Goal: Task Accomplishment & Management: Use online tool/utility

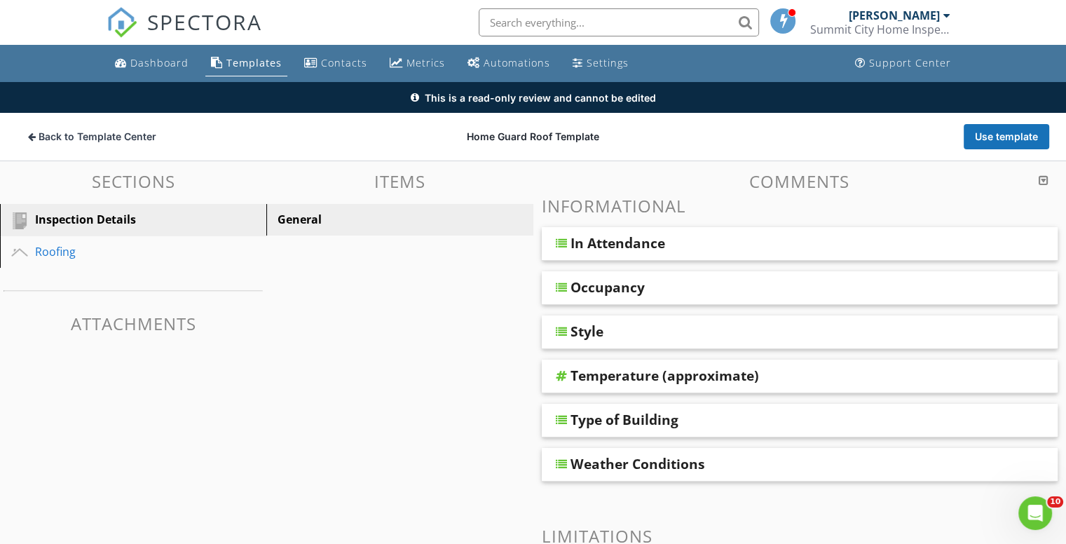
click at [326, 221] on div "General" at bounding box center [376, 219] width 196 height 17
click at [84, 256] on div "Roofing" at bounding box center [117, 251] width 165 height 17
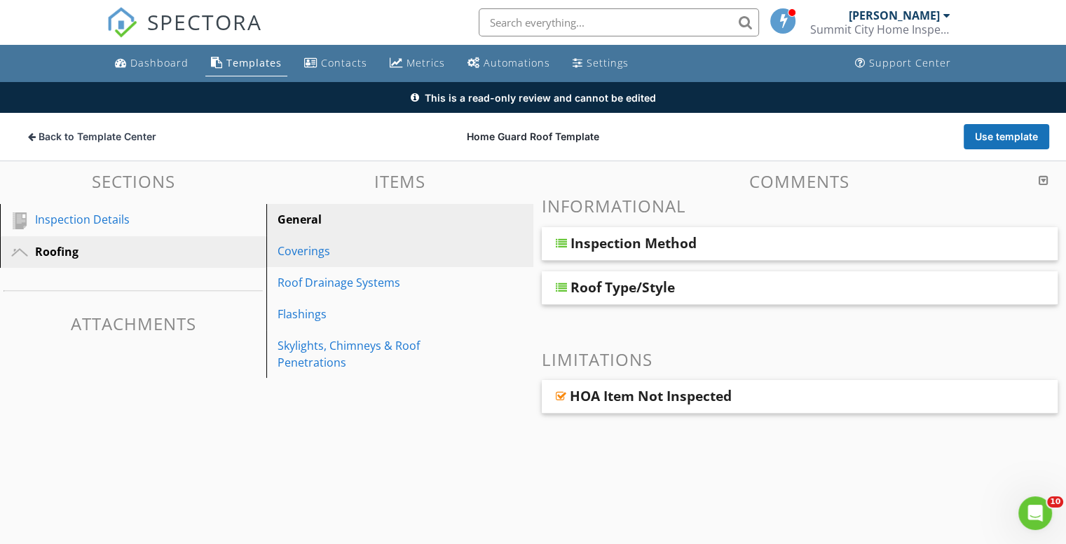
click at [288, 247] on div "Coverings" at bounding box center [376, 251] width 196 height 17
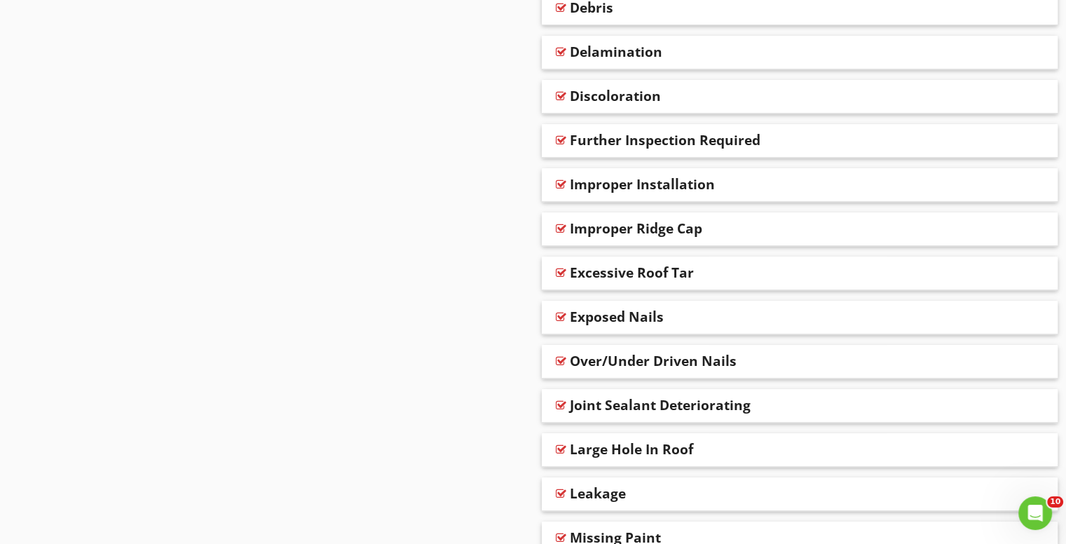
scroll to position [701, 0]
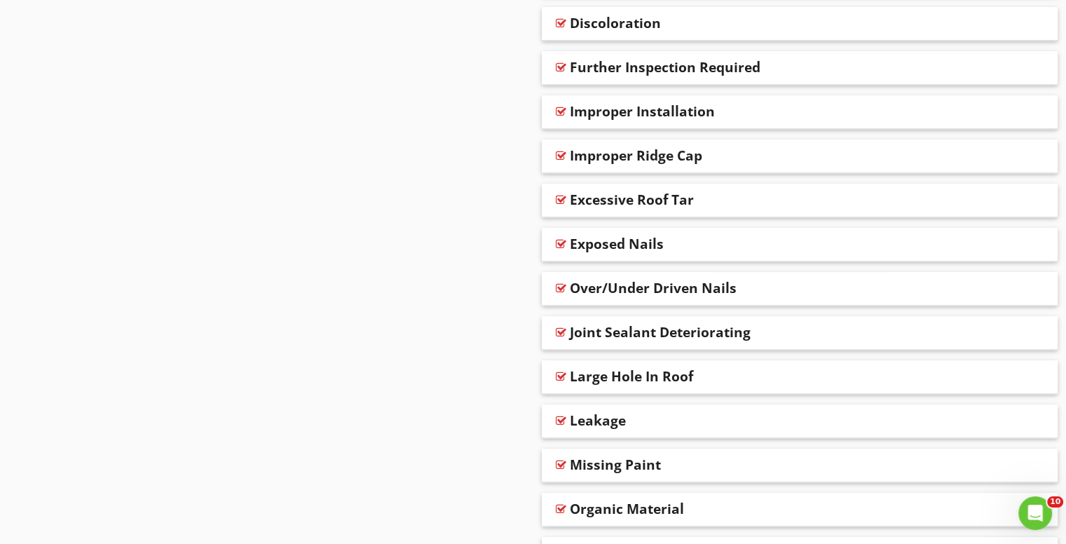
click at [631, 333] on div "Joint Sealant Deteriorating" at bounding box center [660, 332] width 181 height 17
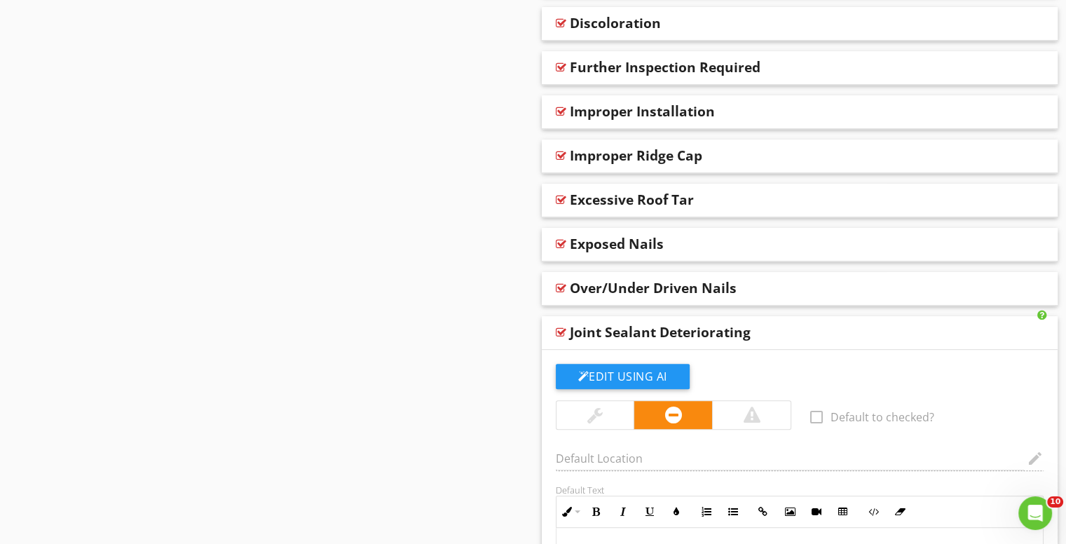
click at [561, 334] on div at bounding box center [561, 332] width 11 height 11
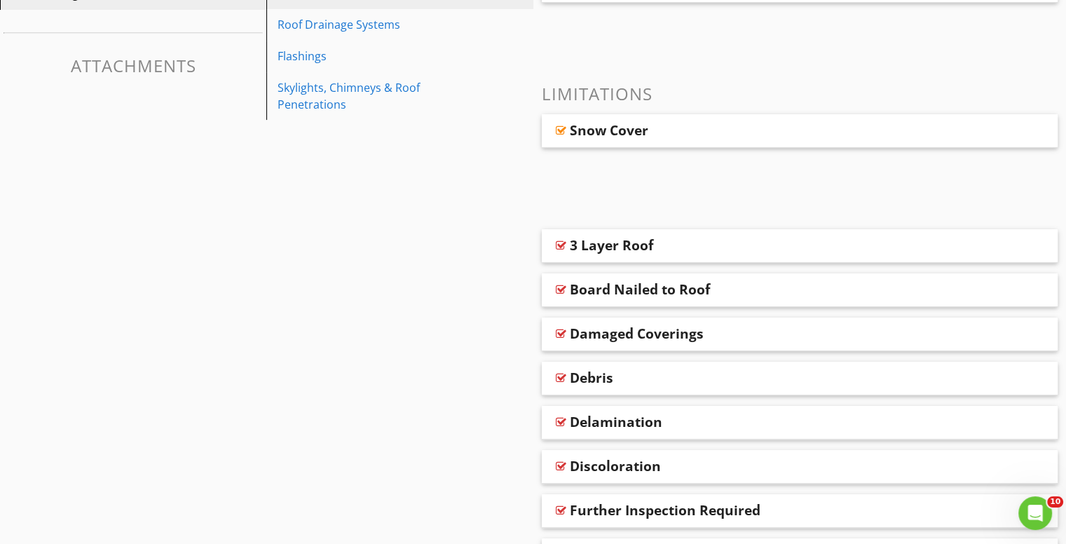
scroll to position [69, 0]
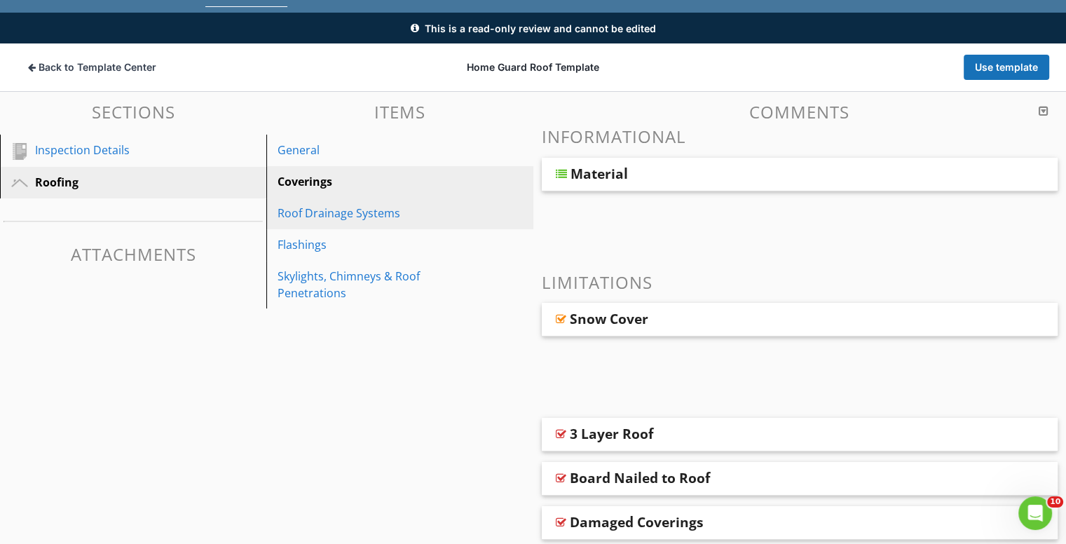
click at [346, 215] on div "Roof Drainage Systems" at bounding box center [376, 213] width 196 height 17
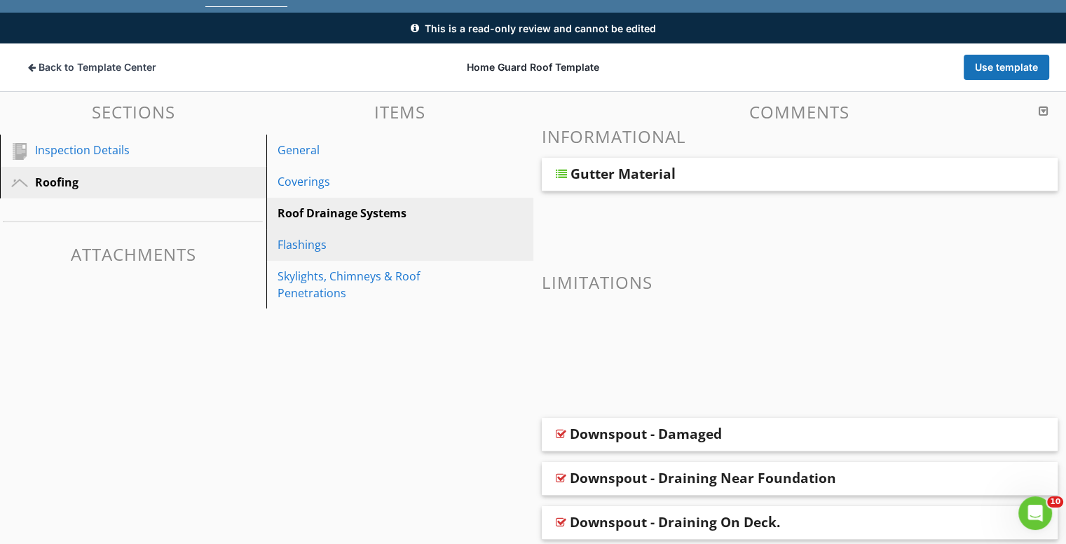
click at [309, 246] on div "Flashings" at bounding box center [376, 244] width 196 height 17
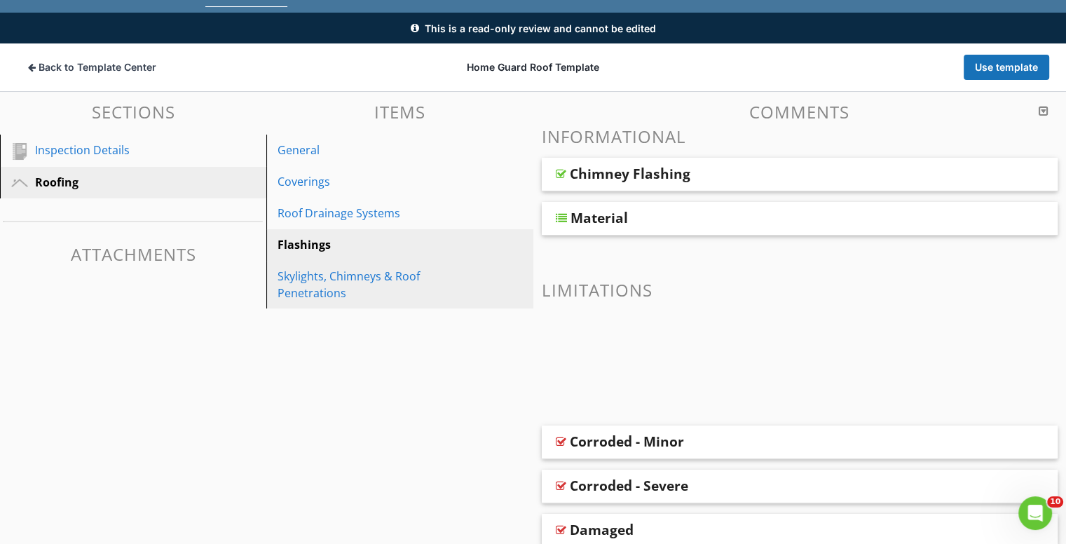
click at [322, 283] on div "Skylights, Chimneys & Roof Penetrations" at bounding box center [376, 285] width 196 height 34
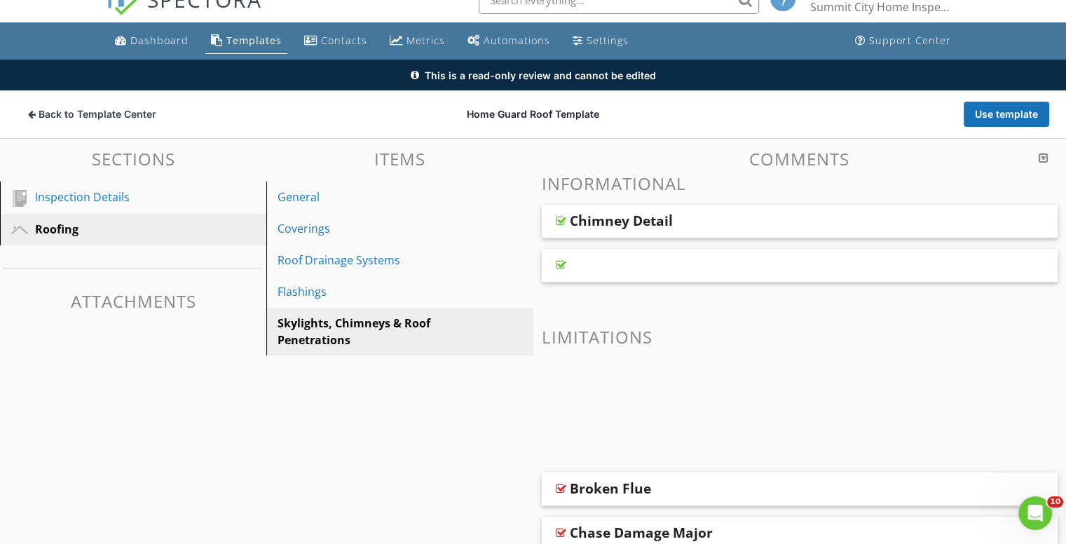
scroll to position [0, 0]
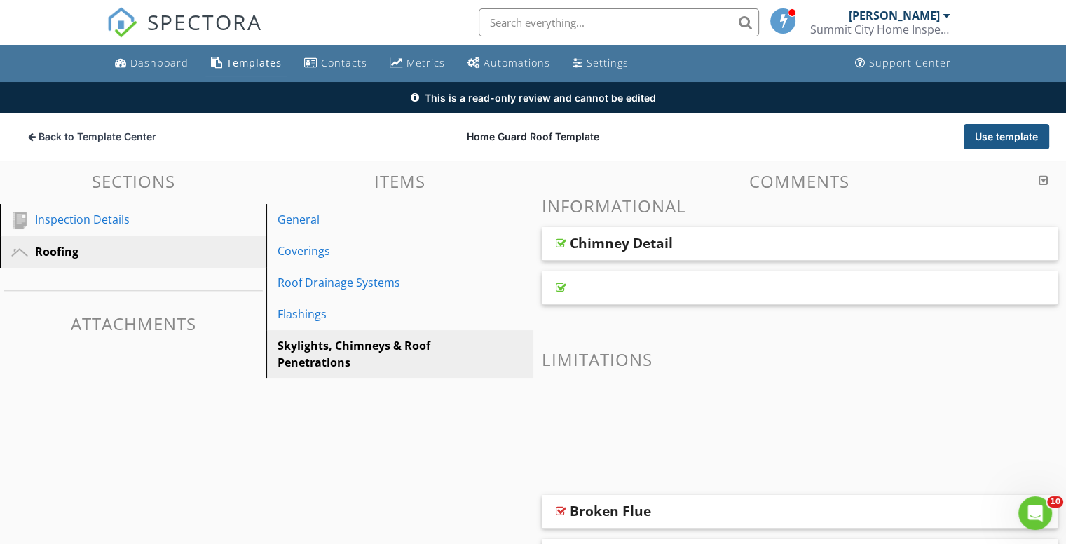
click at [1001, 140] on button "Use template" at bounding box center [1007, 136] width 86 height 25
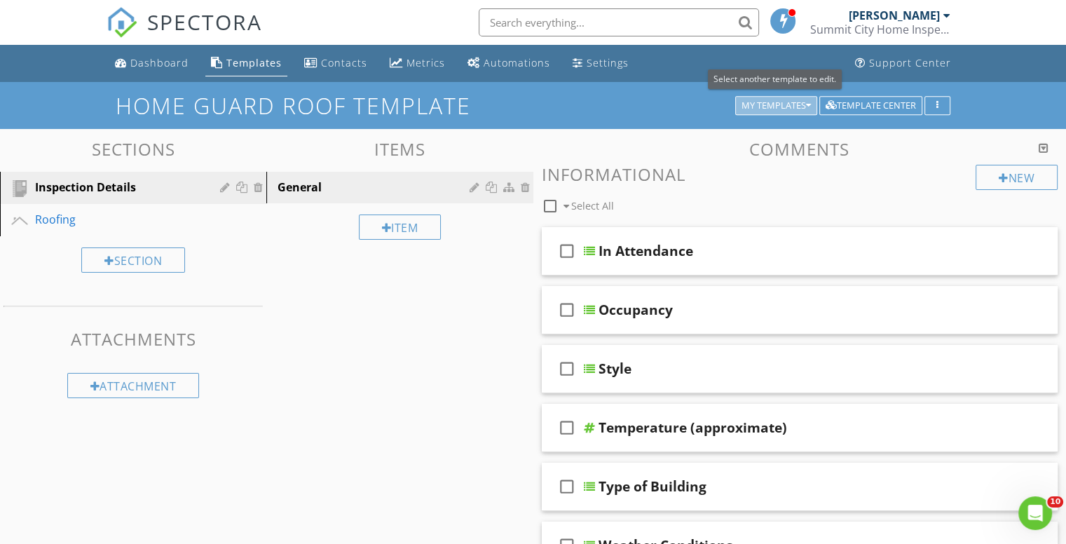
click at [788, 105] on div "My Templates" at bounding box center [776, 106] width 69 height 10
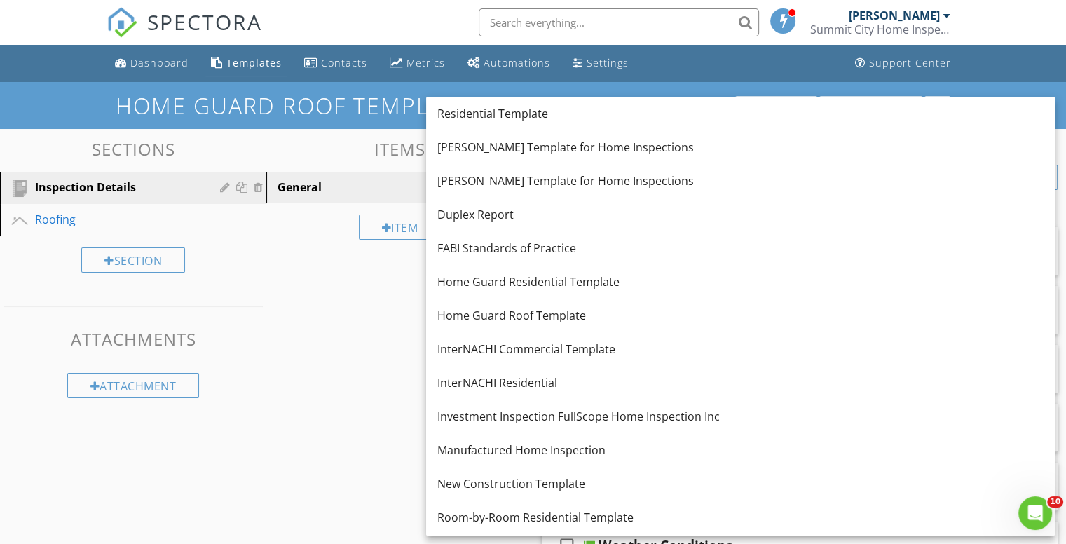
click at [344, 307] on div "Sections Inspection Details Roofing Section Attachments Attachment Items Genera…" at bounding box center [533, 460] width 1066 height 663
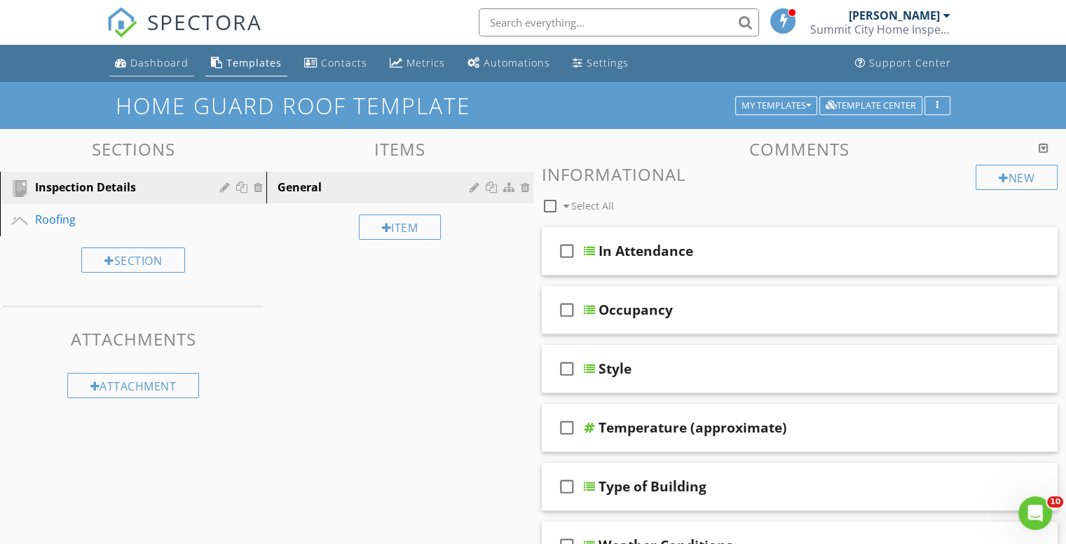
click at [165, 65] on div "Dashboard" at bounding box center [159, 62] width 58 height 13
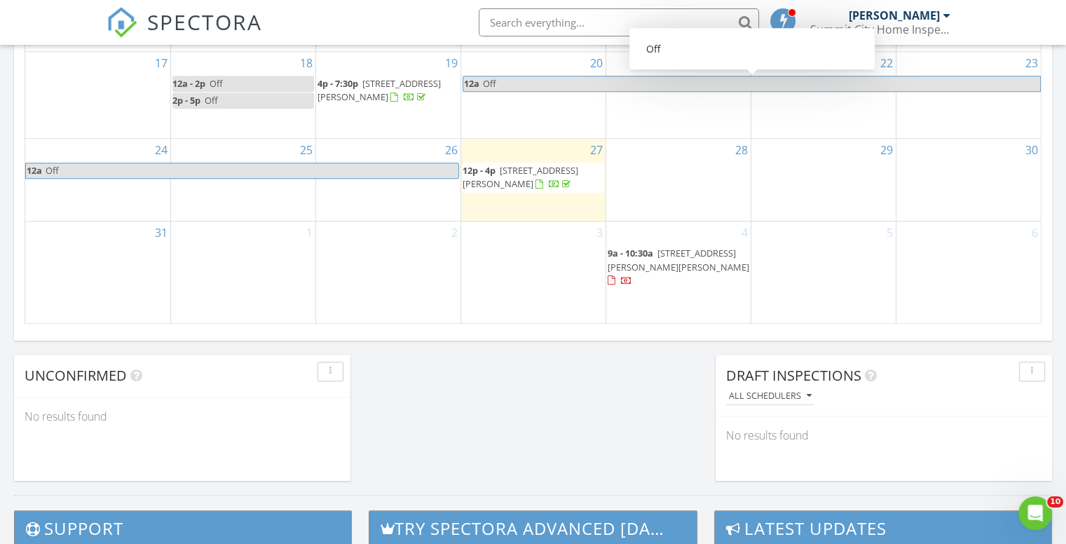
scroll to position [982, 0]
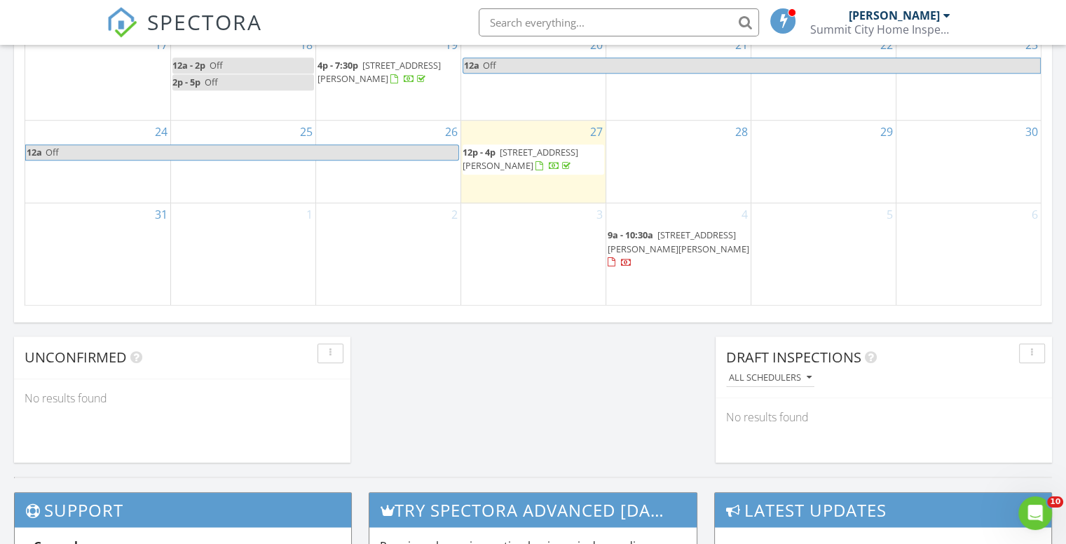
click at [693, 247] on span "1339 Jacobs Dr, Fort Wayne 46814" at bounding box center [679, 242] width 142 height 26
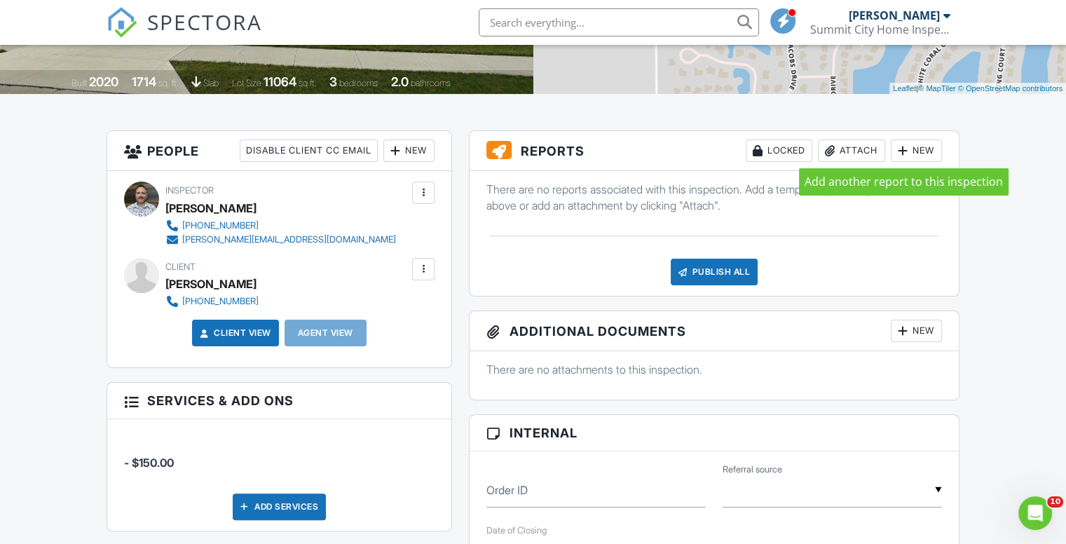
click at [902, 151] on div at bounding box center [903, 151] width 14 height 14
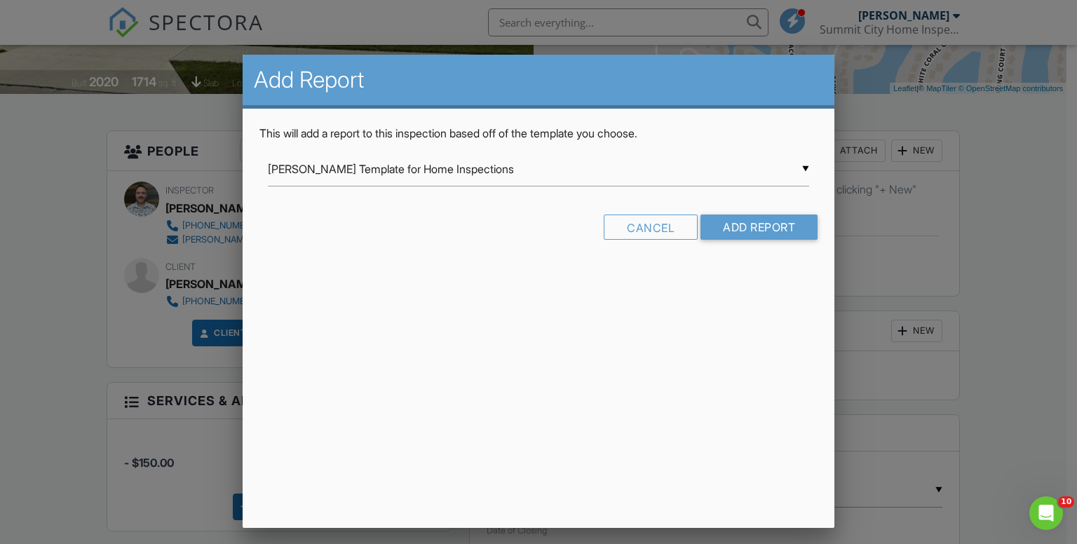
click at [667, 172] on div "▼ Ben Gromicko's Template for Home Inspections Ben Gromicko's Template for Home…" at bounding box center [539, 169] width 542 height 34
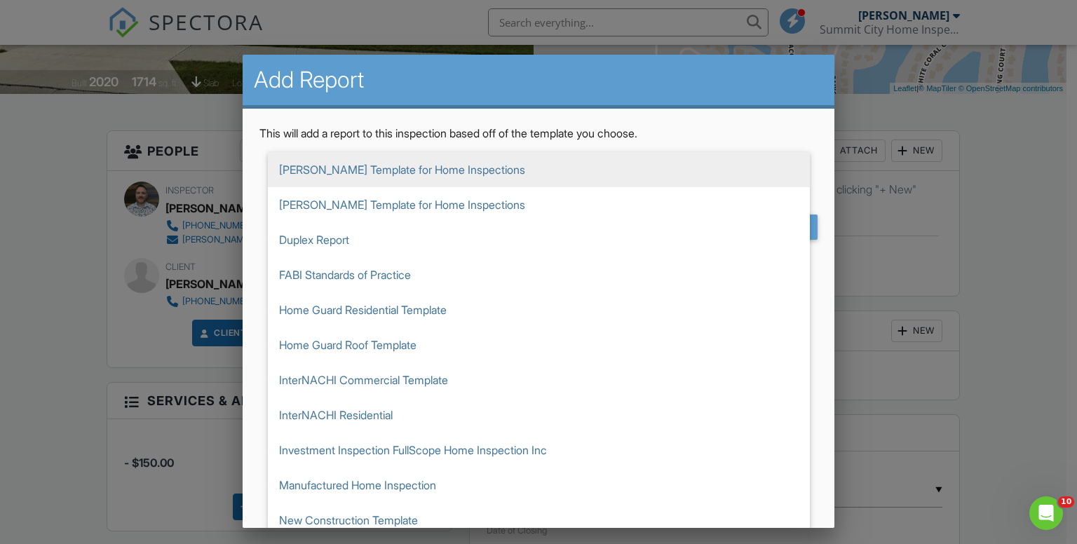
click at [1034, 303] on div at bounding box center [538, 270] width 1077 height 680
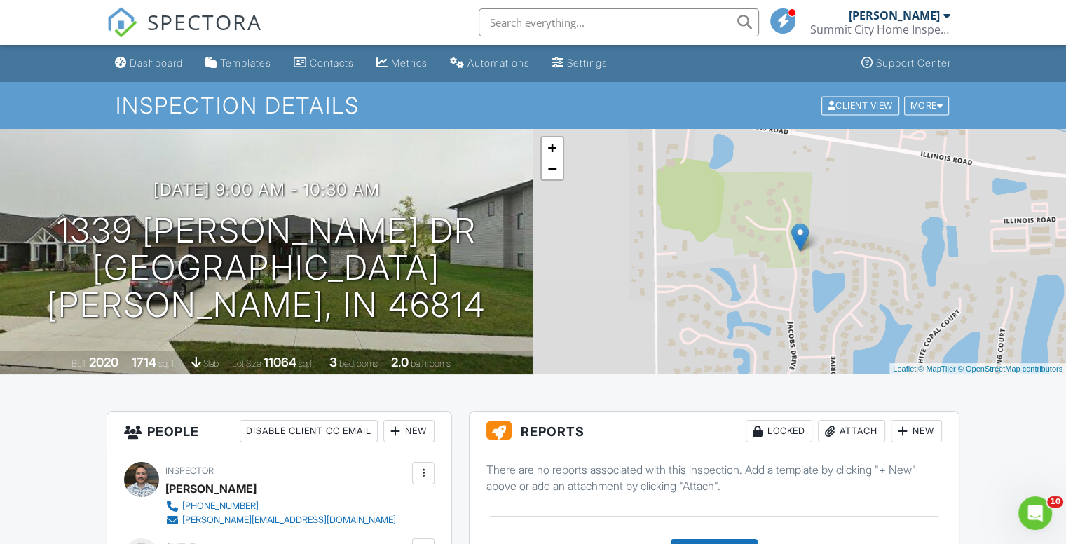
click at [244, 62] on div "Templates" at bounding box center [245, 63] width 51 height 12
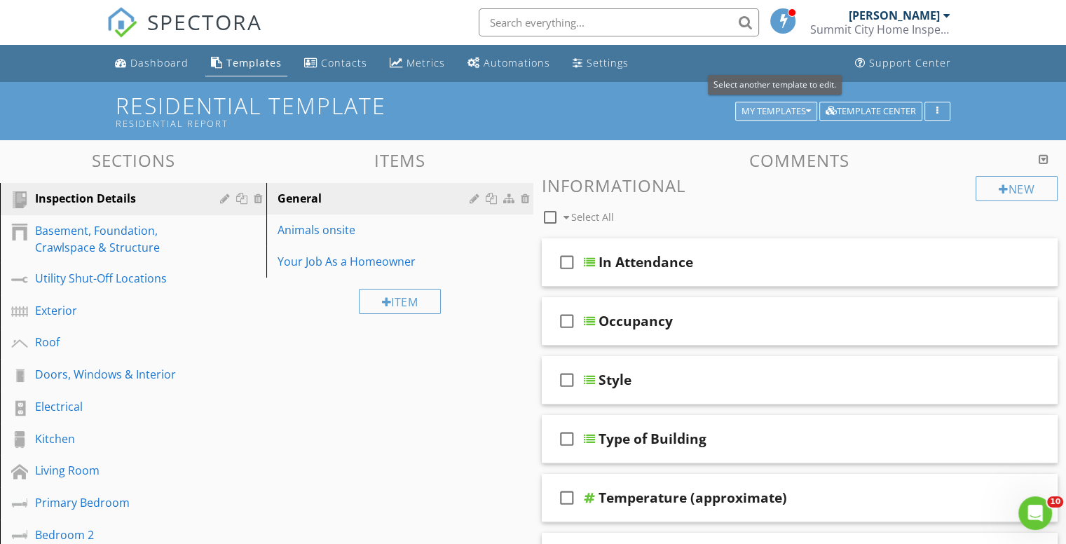
click at [802, 113] on div "My Templates" at bounding box center [776, 112] width 69 height 10
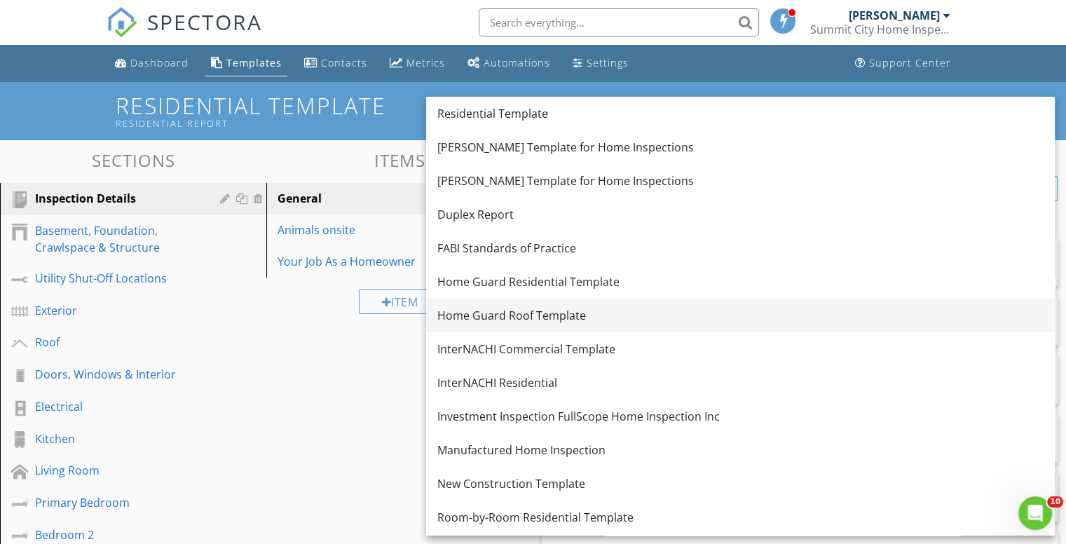
click at [516, 316] on div "Home Guard Roof Template" at bounding box center [740, 315] width 606 height 17
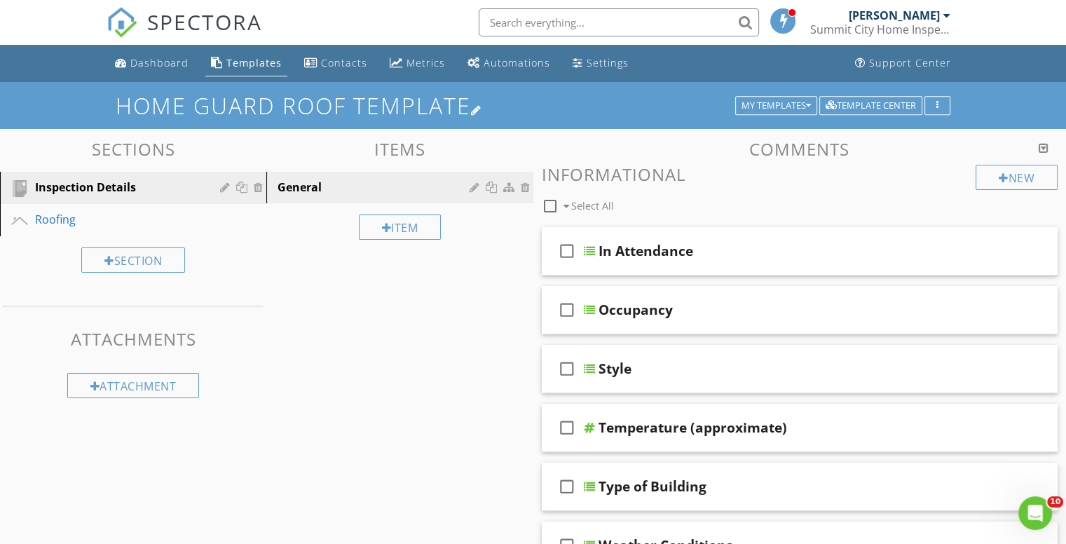
click at [480, 107] on div at bounding box center [476, 109] width 11 height 11
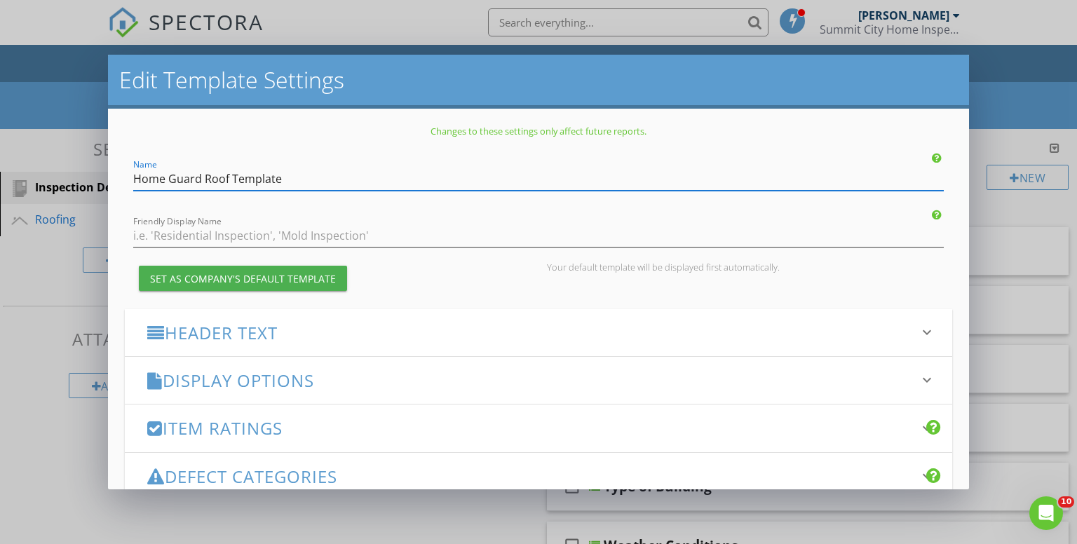
drag, startPoint x: 205, startPoint y: 176, endPoint x: 82, endPoint y: 179, distance: 122.7
click at [82, 179] on div "Edit Template Settings Changes to these settings only affect future reports. Na…" at bounding box center [538, 272] width 1077 height 544
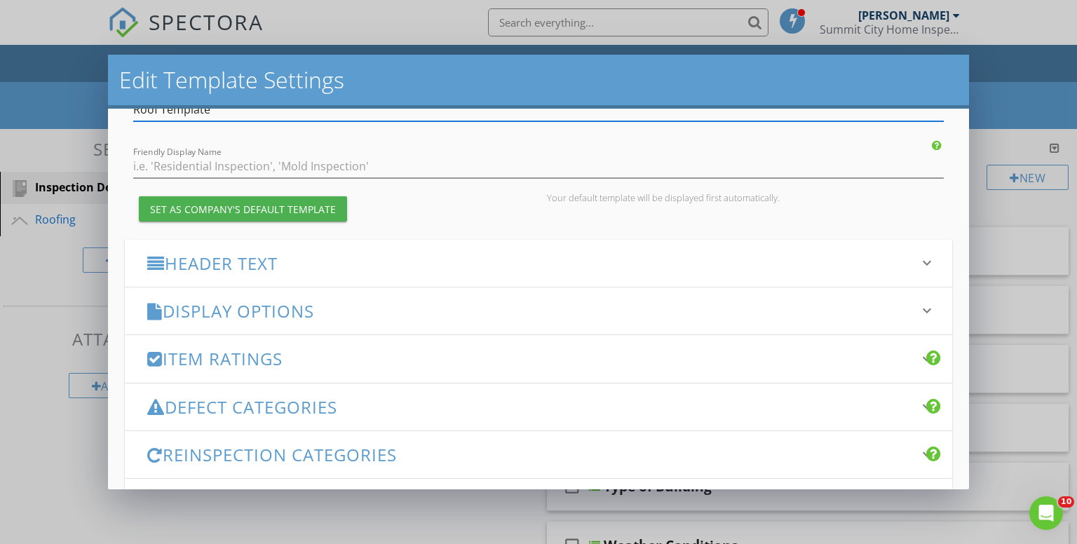
scroll to position [70, 0]
type input "Roof Template"
click at [244, 266] on h3 "Header Text" at bounding box center [530, 262] width 766 height 19
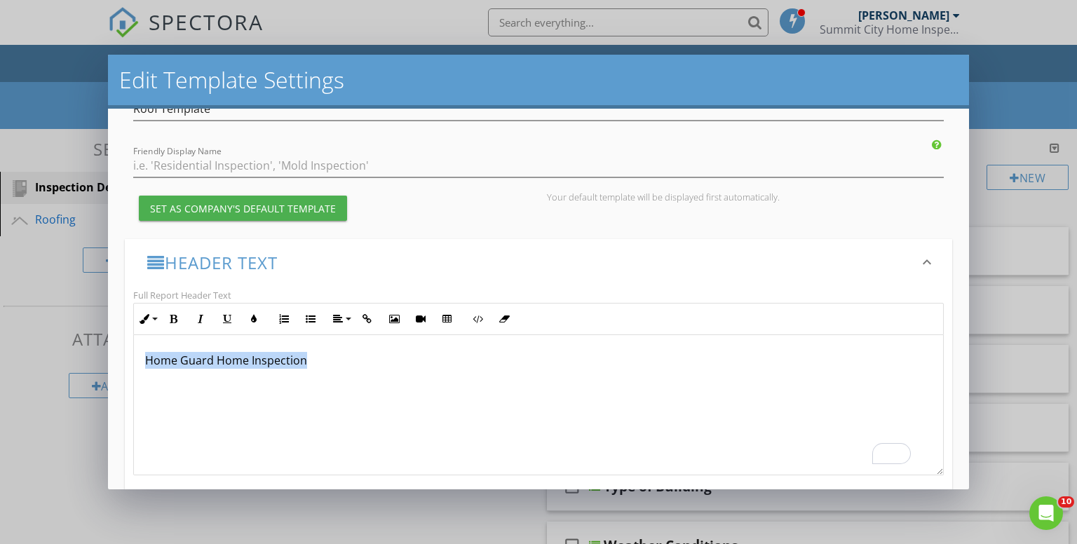
drag, startPoint x: 311, startPoint y: 365, endPoint x: 142, endPoint y: 357, distance: 168.5
click at [142, 357] on div "Home Guard Home Inspection" at bounding box center [539, 405] width 810 height 140
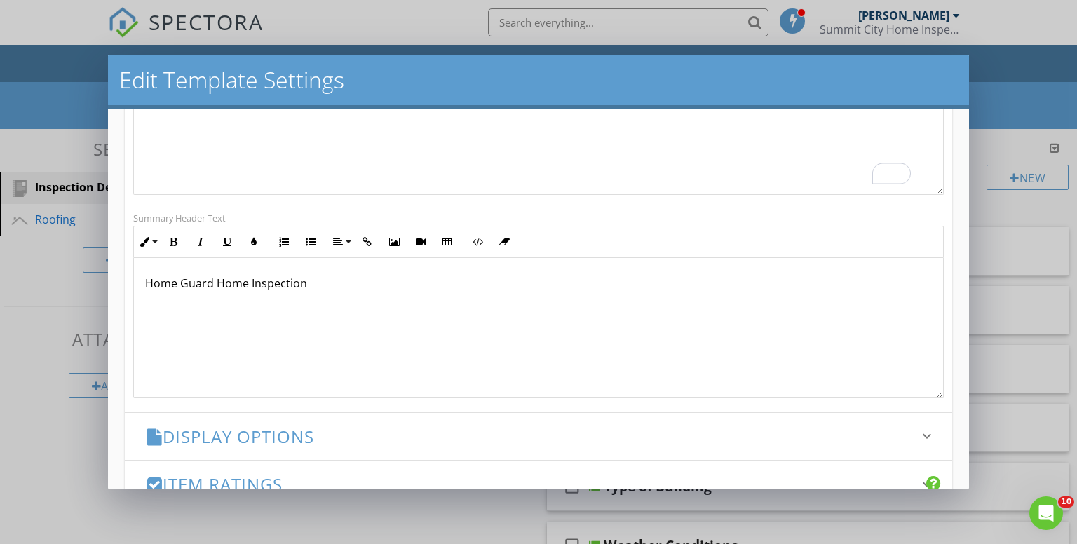
scroll to position [0, 0]
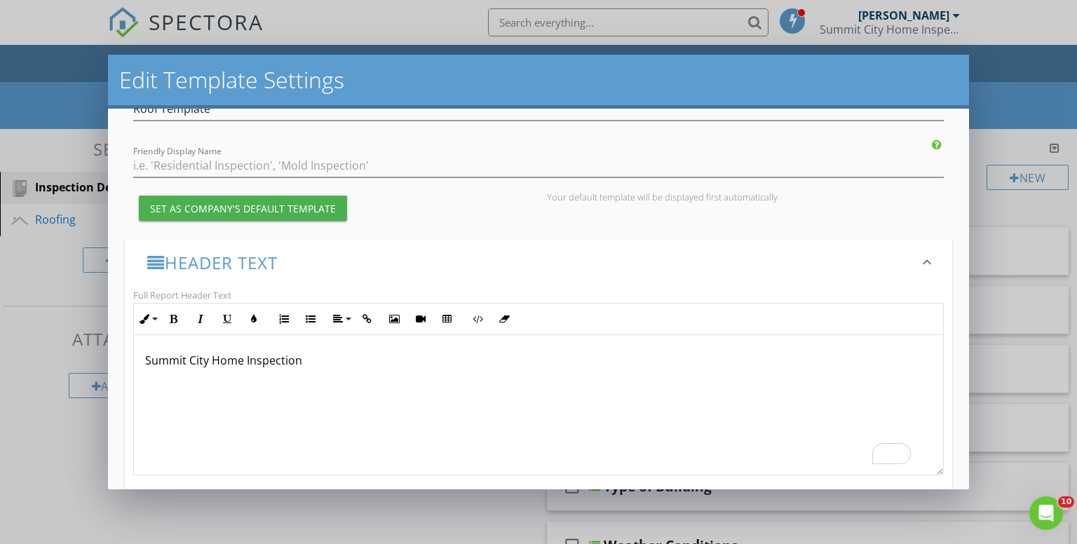
click at [198, 262] on h3 "Header Text" at bounding box center [530, 262] width 766 height 19
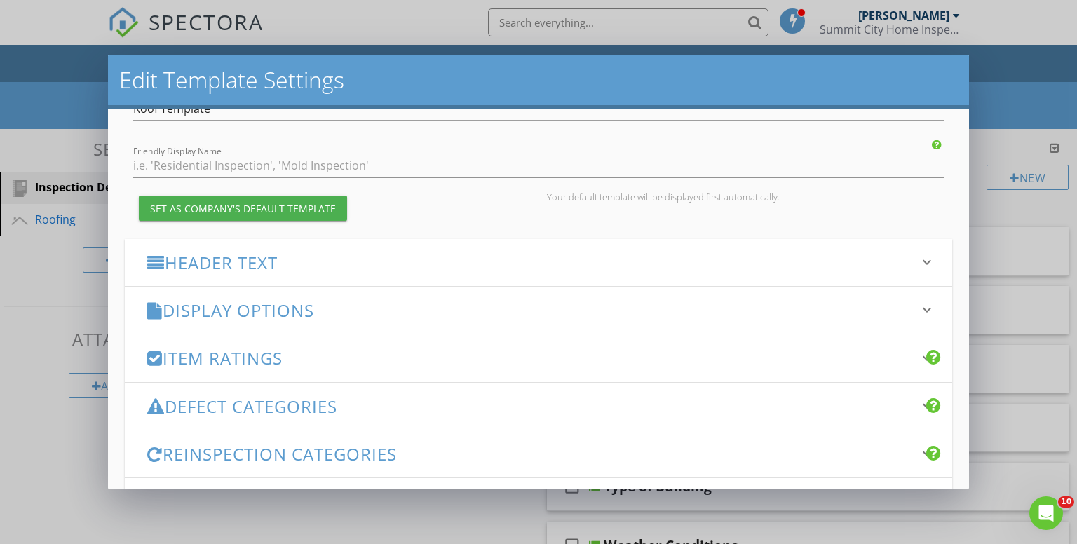
click at [198, 315] on h3 "Display Options" at bounding box center [530, 310] width 766 height 19
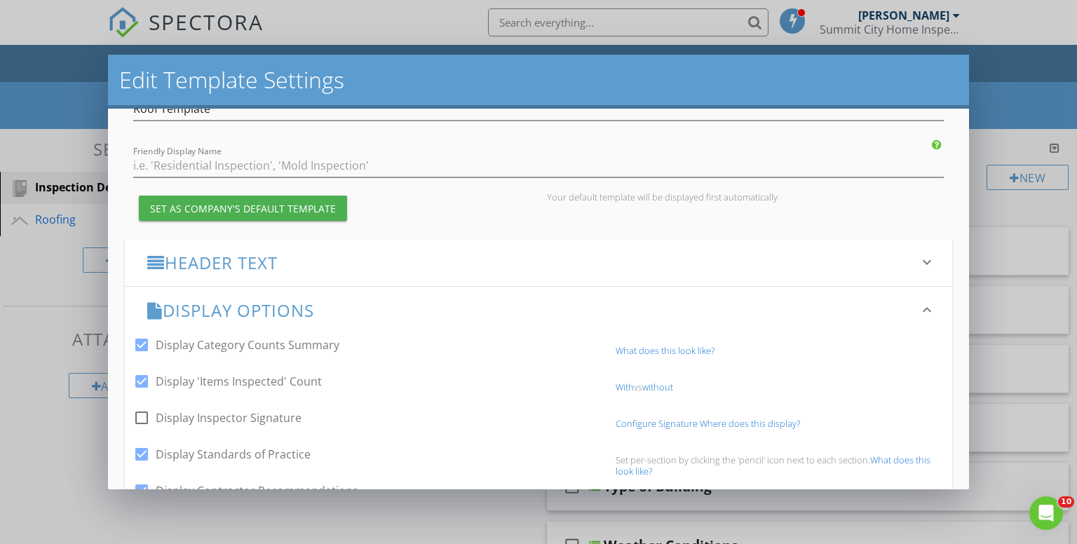
click at [196, 312] on h3 "Display Options" at bounding box center [530, 310] width 766 height 19
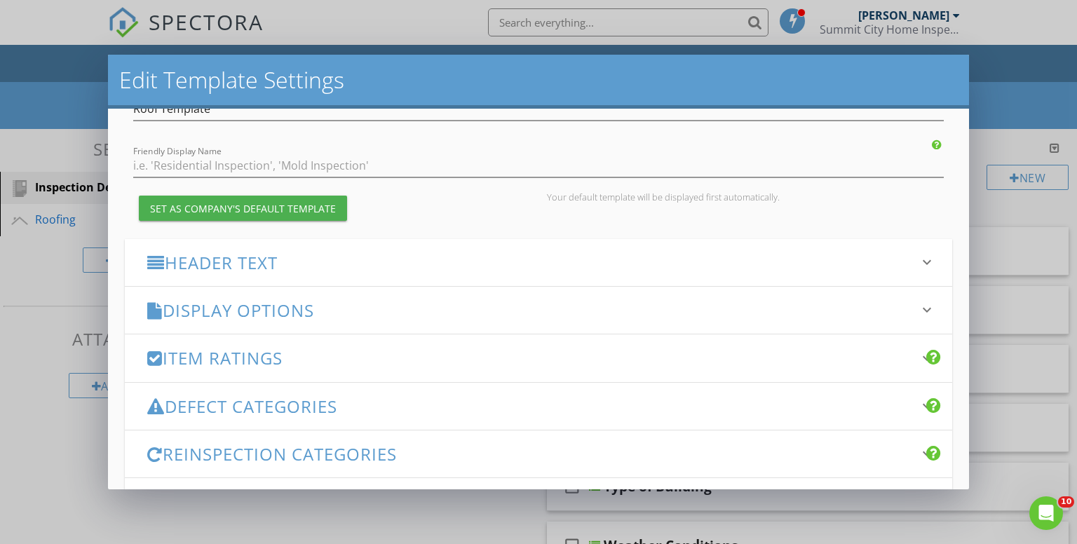
click at [200, 360] on h3 "Item Ratings" at bounding box center [530, 357] width 766 height 19
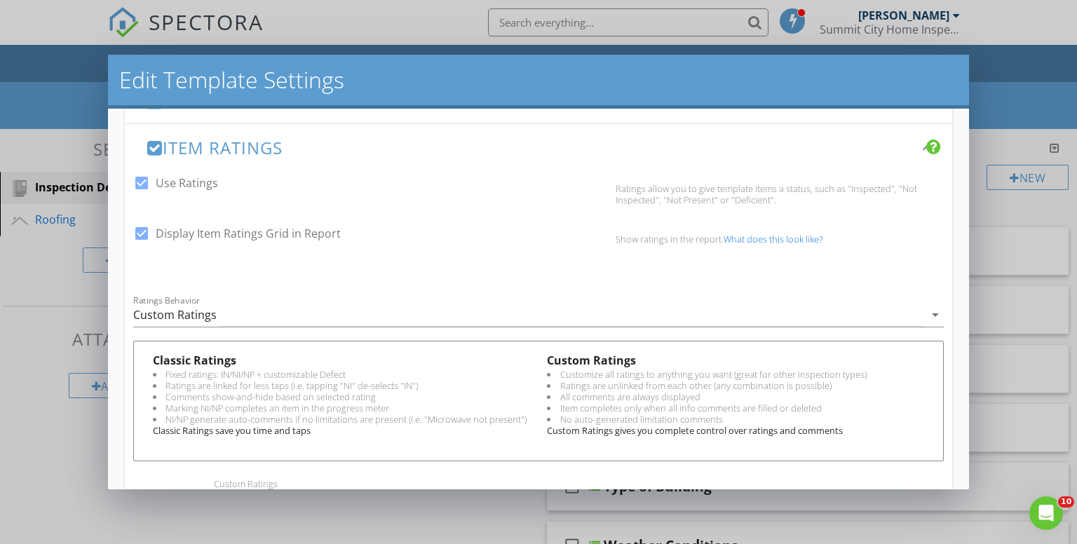
click at [190, 149] on h3 "Item Ratings" at bounding box center [530, 147] width 766 height 19
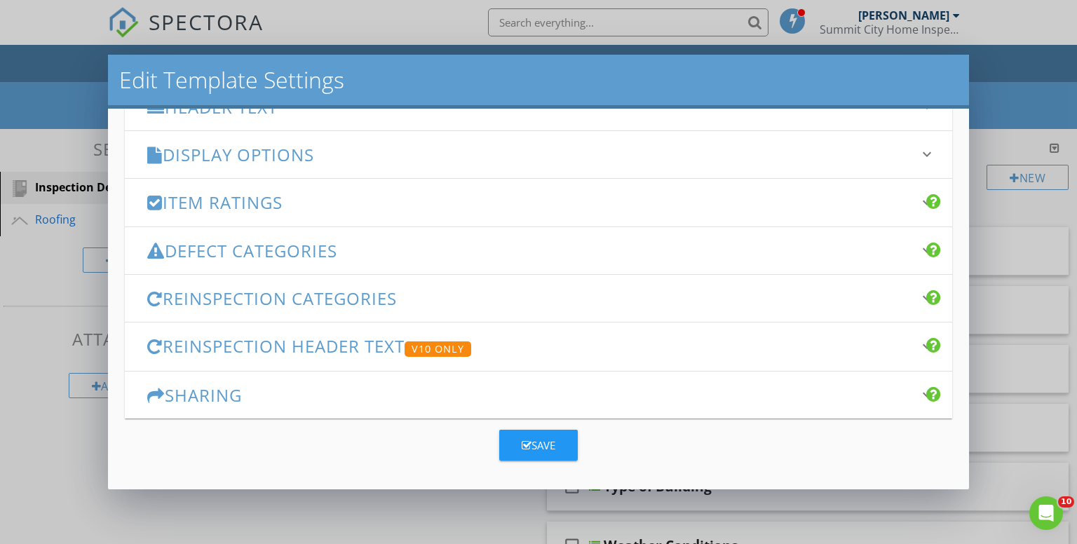
click at [212, 345] on h3 "Reinspection Header Text V10 Only" at bounding box center [530, 347] width 766 height 20
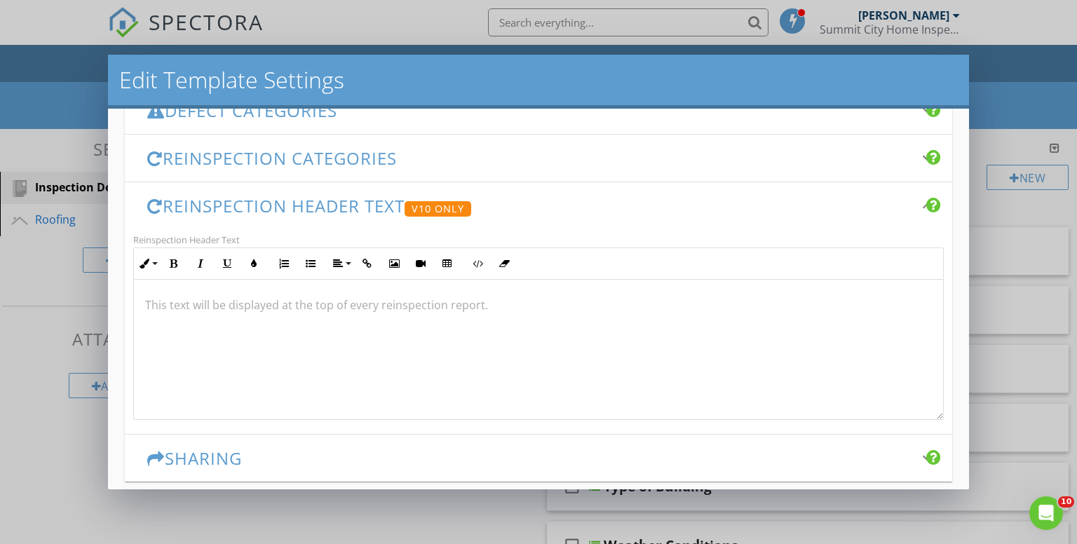
click at [247, 197] on h3 "Reinspection Header Text V10 Only" at bounding box center [530, 206] width 766 height 20
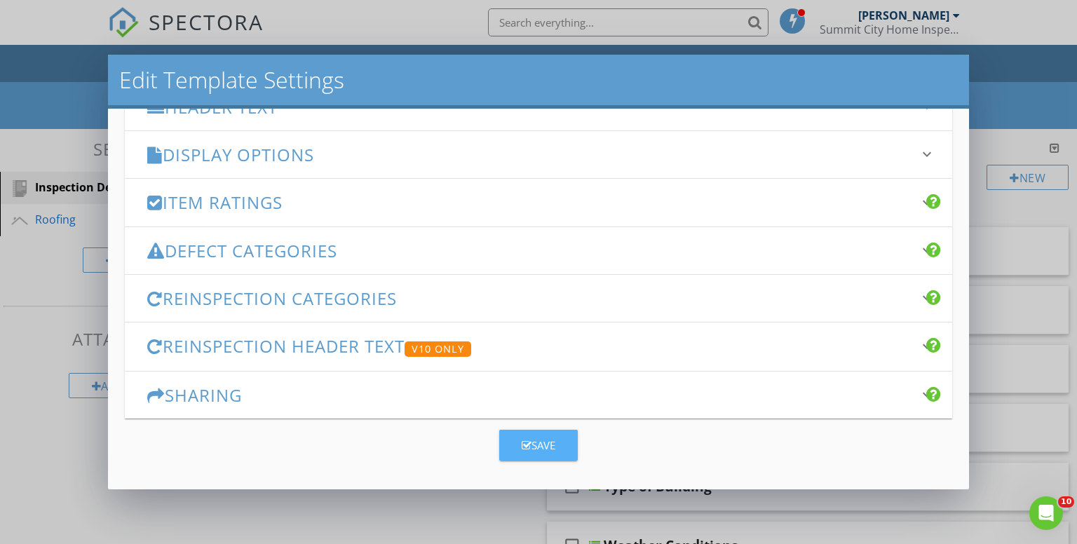
click at [528, 440] on div "Save" at bounding box center [539, 445] width 34 height 16
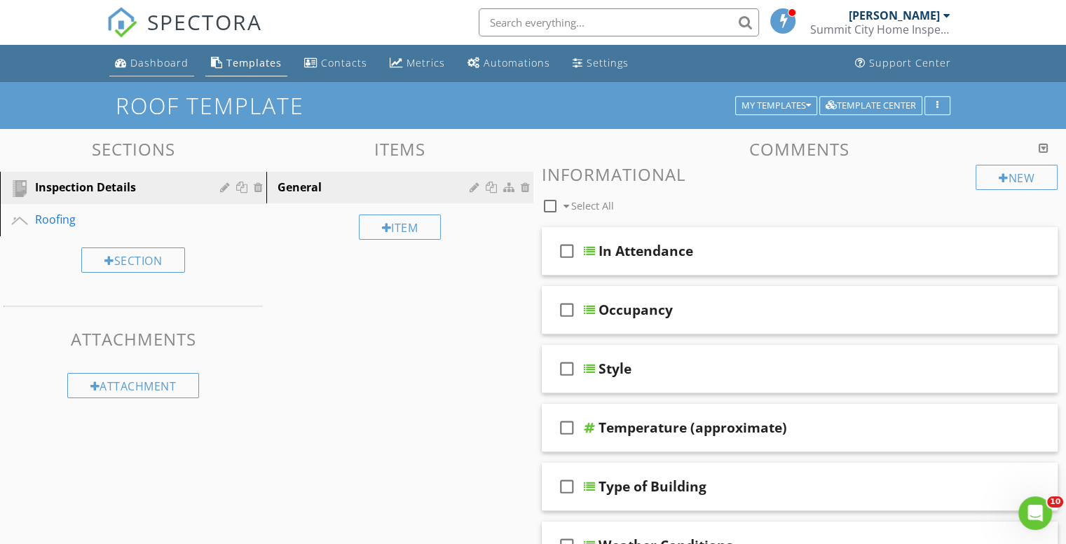
click at [167, 62] on div "Dashboard" at bounding box center [159, 62] width 58 height 13
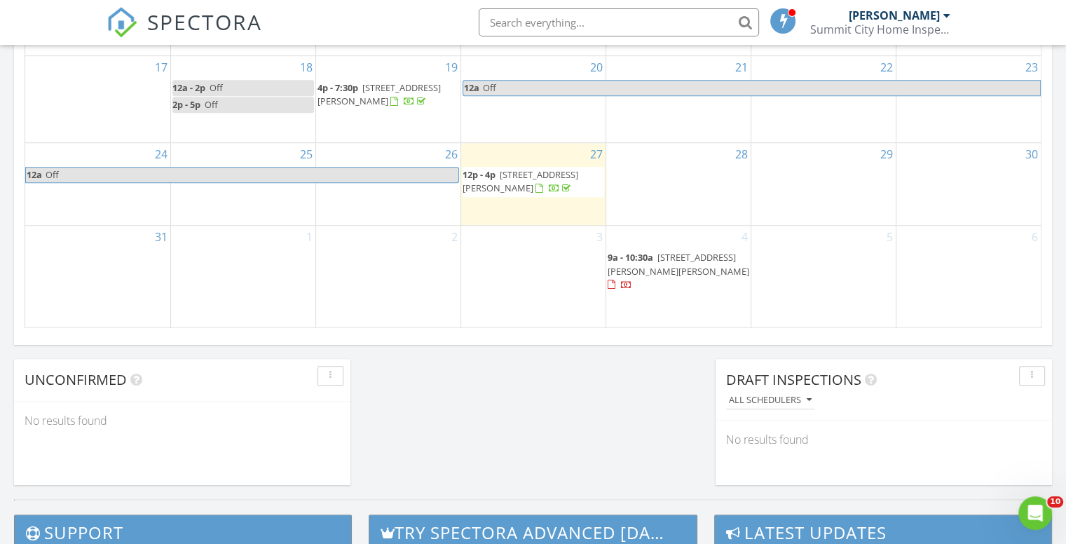
scroll to position [982, 0]
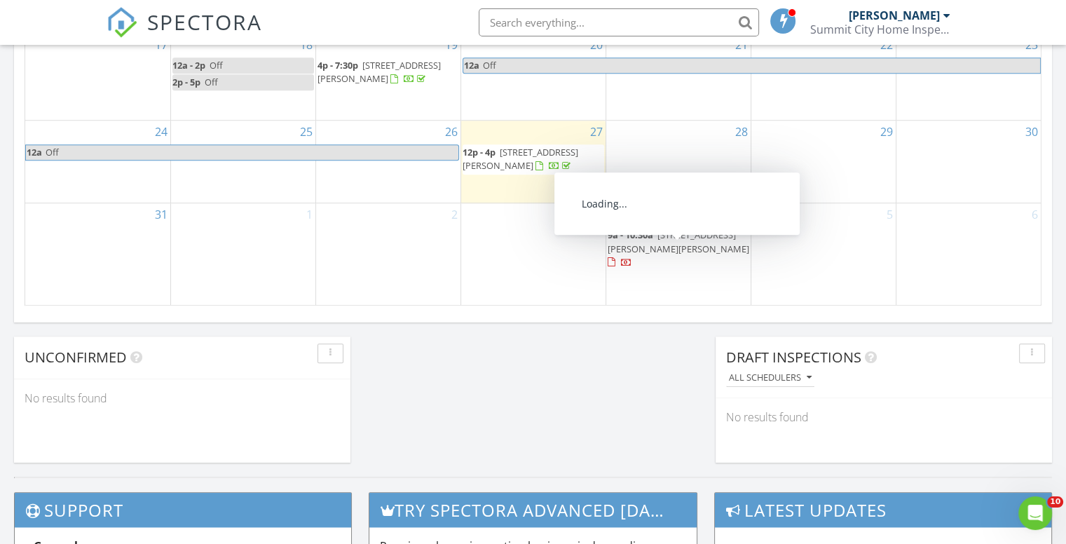
click at [680, 247] on span "1339 Jacobs Dr, Fort Wayne 46814" at bounding box center [679, 242] width 142 height 26
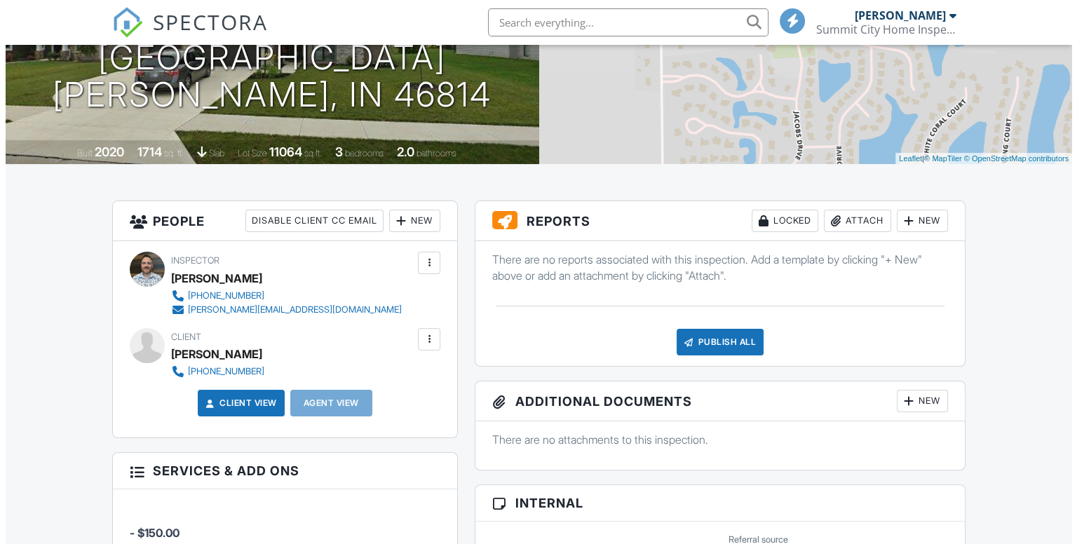
scroll to position [210, 0]
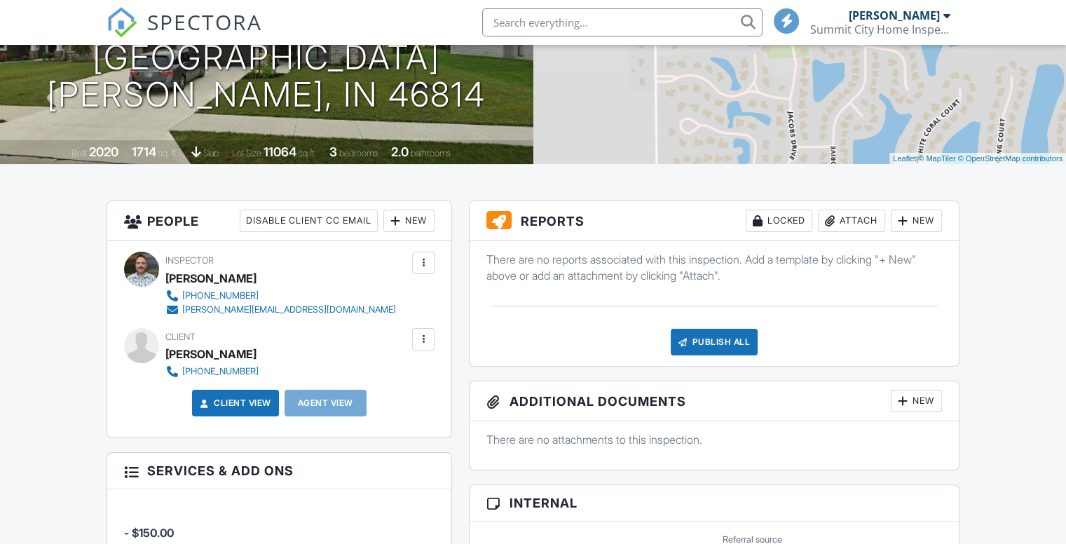
click at [918, 224] on div "New" at bounding box center [916, 221] width 51 height 22
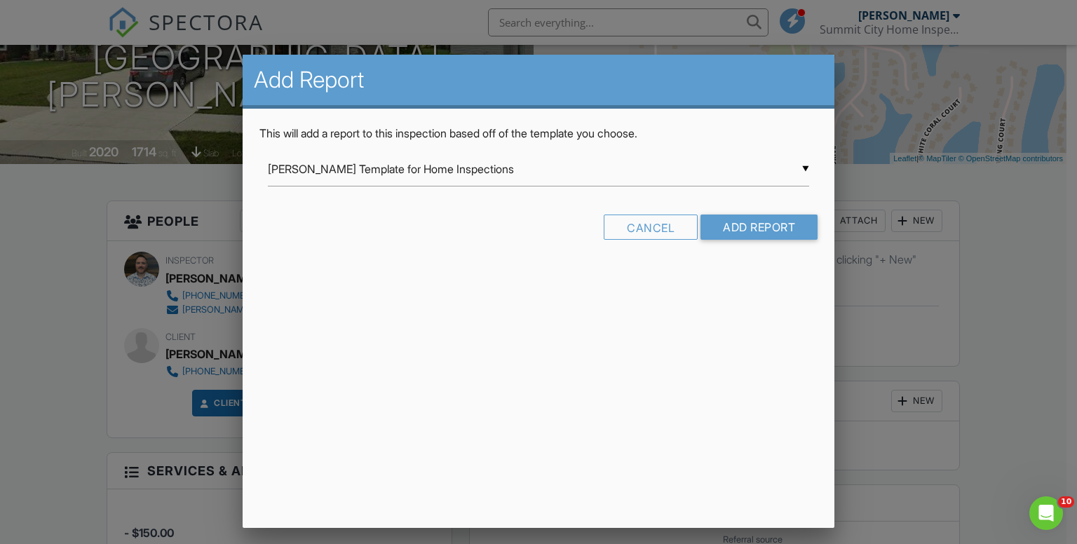
scroll to position [0, 0]
click at [616, 169] on div "▼ [PERSON_NAME] Template for Home Inspections [PERSON_NAME] Template for Home I…" at bounding box center [539, 169] width 542 height 34
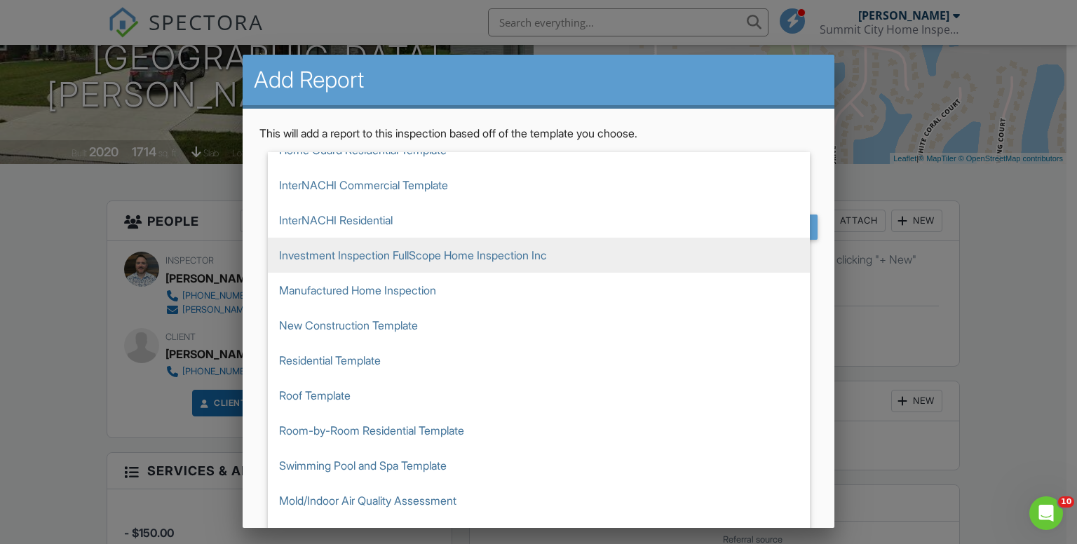
scroll to position [210, 0]
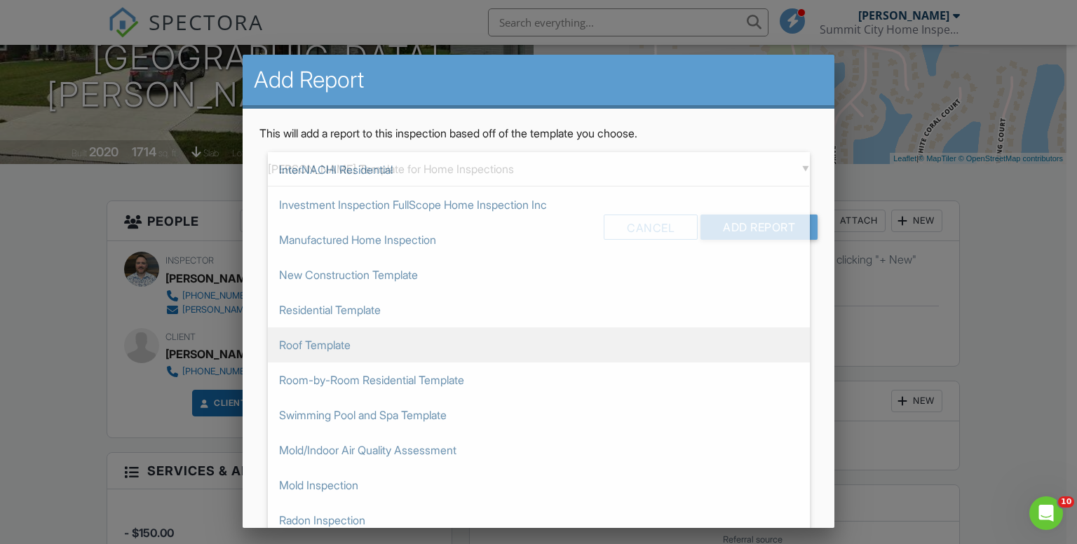
click at [326, 346] on span "Roof Template" at bounding box center [539, 344] width 542 height 35
type input "Roof Template"
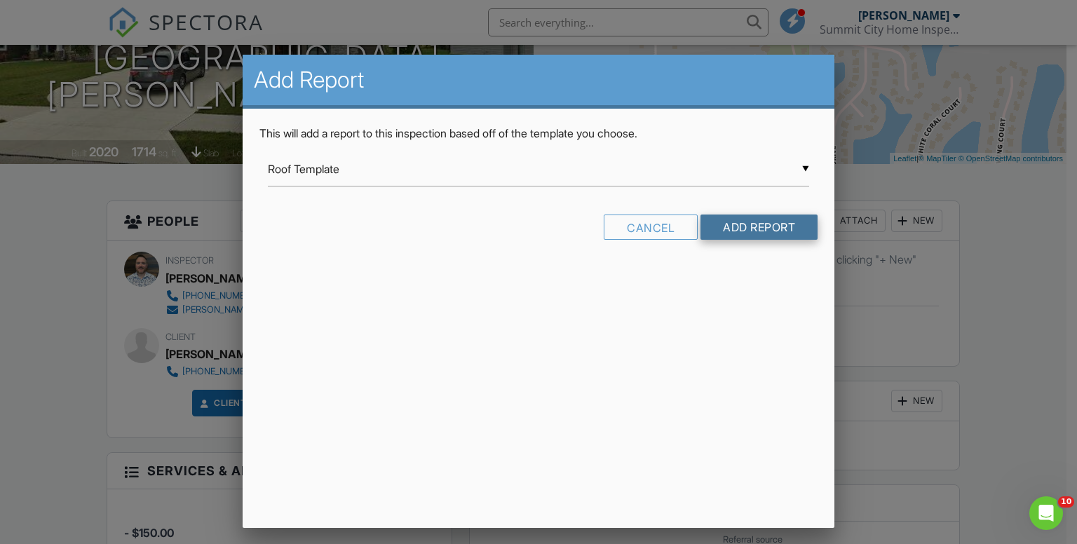
click at [764, 225] on input "Add Report" at bounding box center [758, 227] width 117 height 25
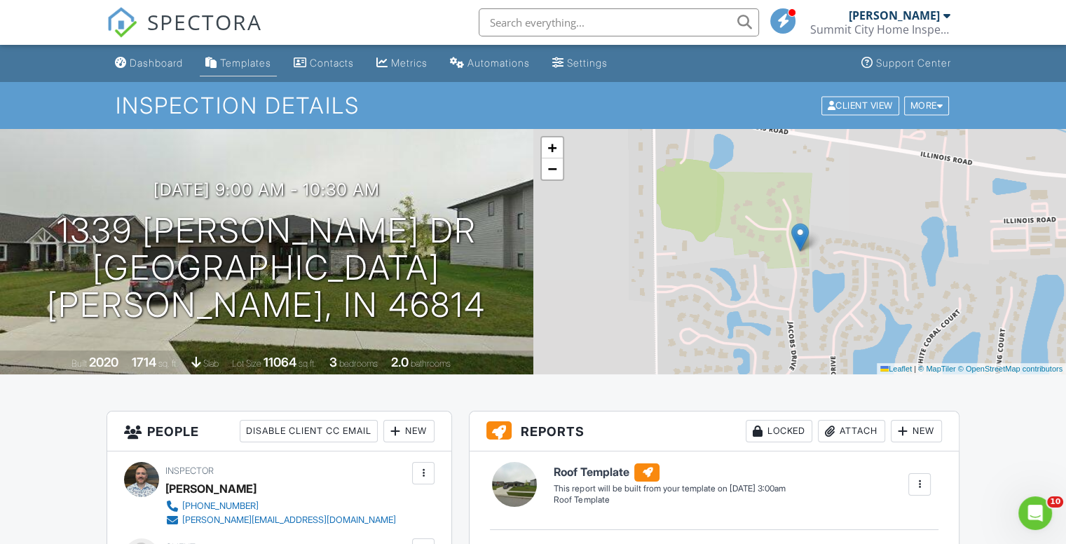
click at [250, 62] on div "Templates" at bounding box center [245, 63] width 51 height 12
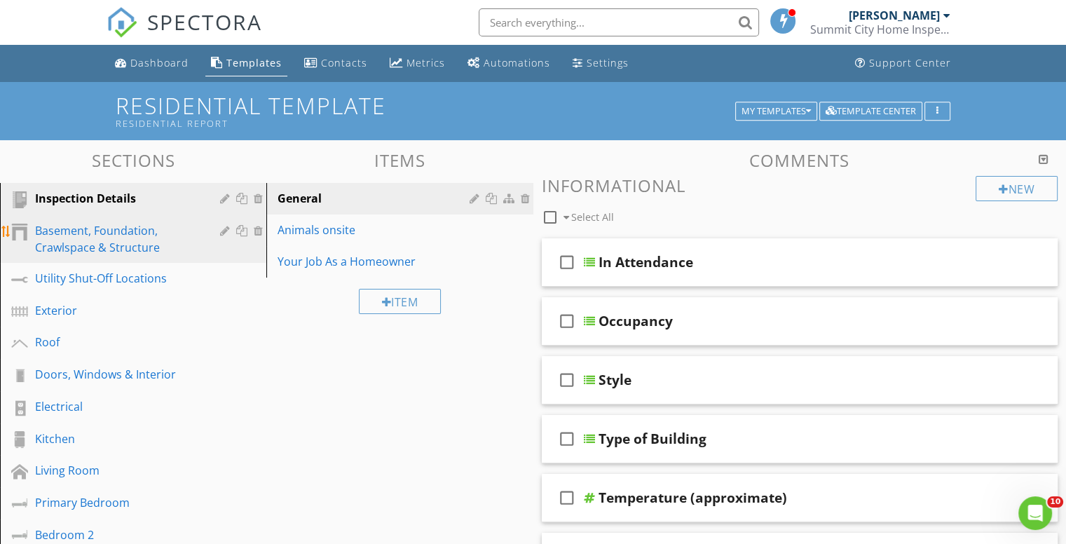
click at [102, 231] on div "Basement, Foundation, Crawlspace & Structure" at bounding box center [117, 239] width 165 height 34
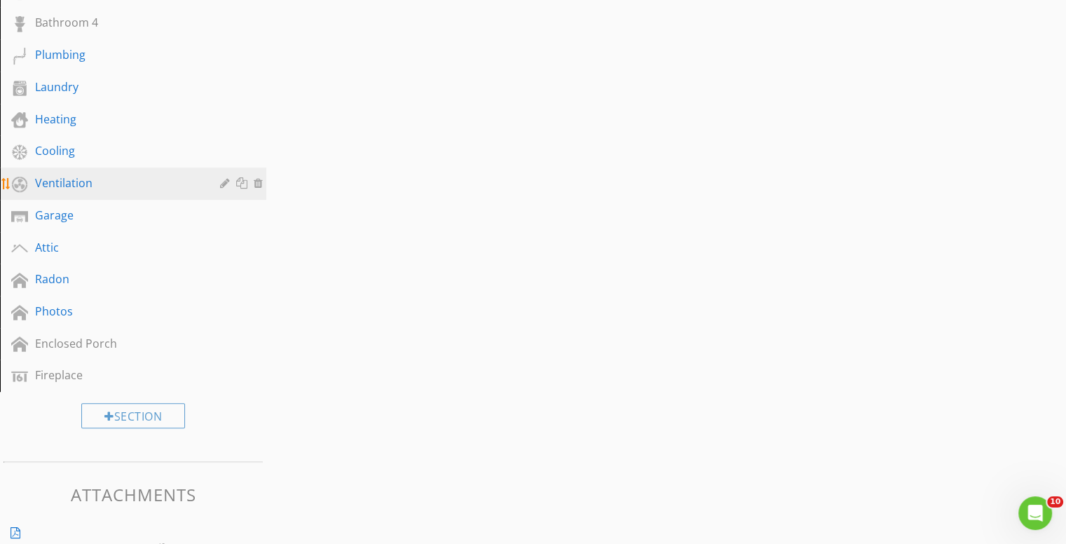
scroll to position [771, 0]
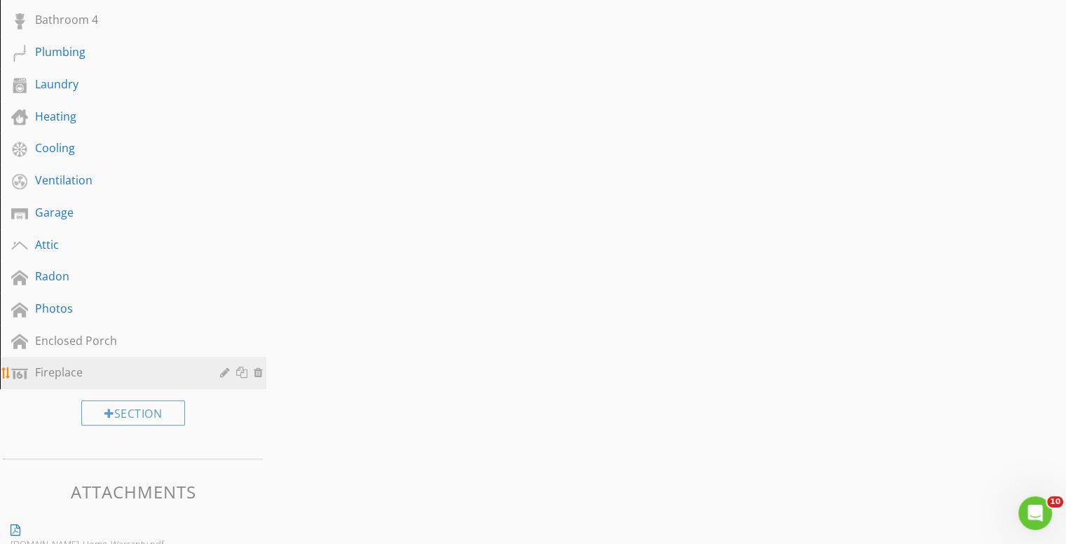
click at [73, 365] on div "Fireplace" at bounding box center [117, 372] width 165 height 17
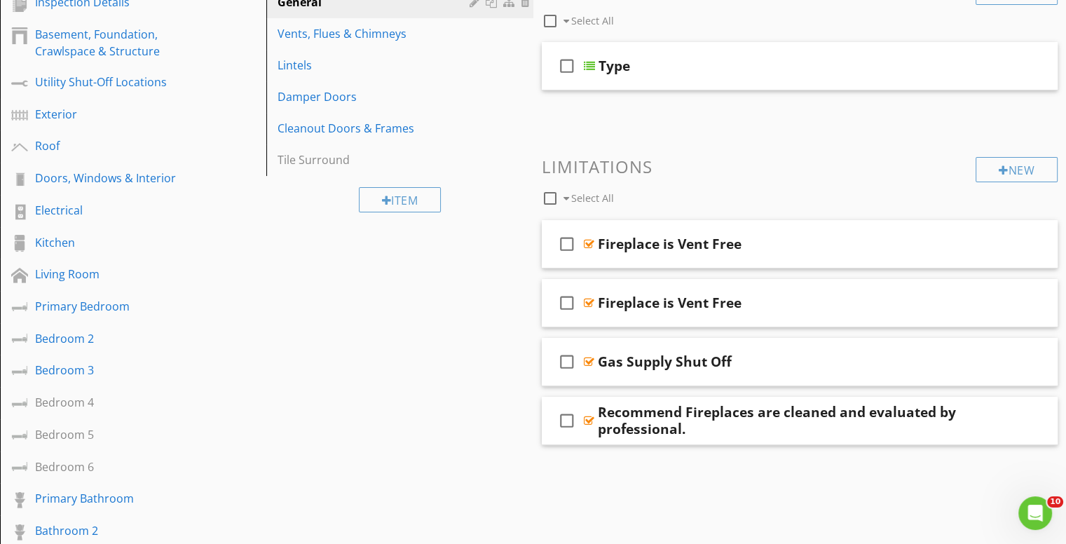
scroll to position [0, 0]
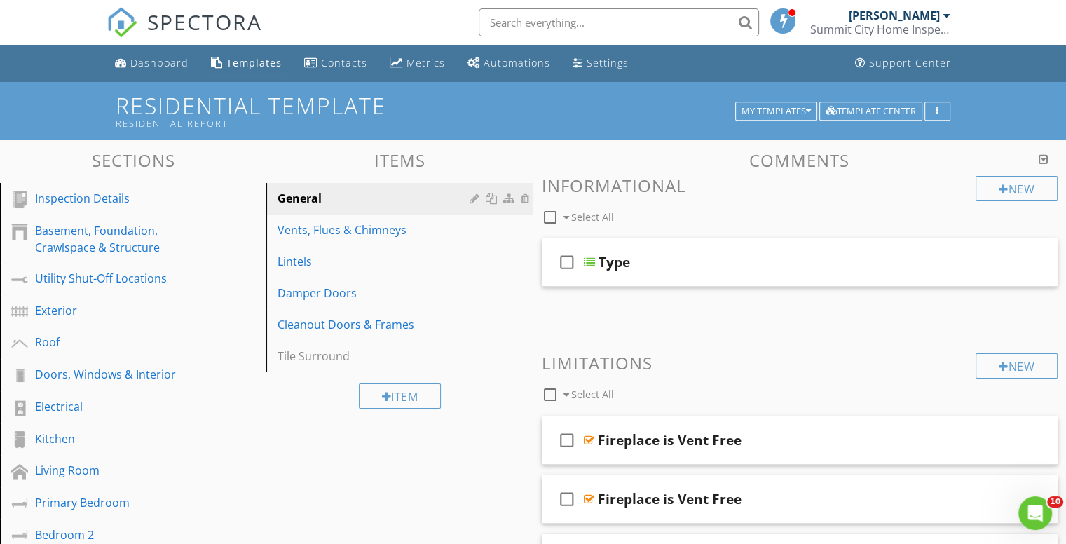
click at [1042, 160] on div at bounding box center [1044, 159] width 10 height 11
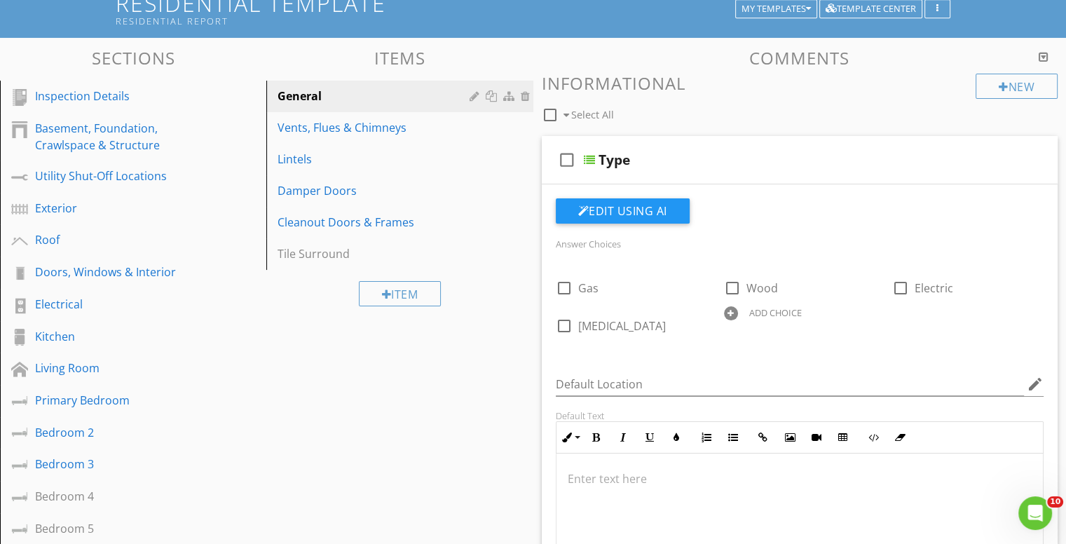
scroll to position [140, 0]
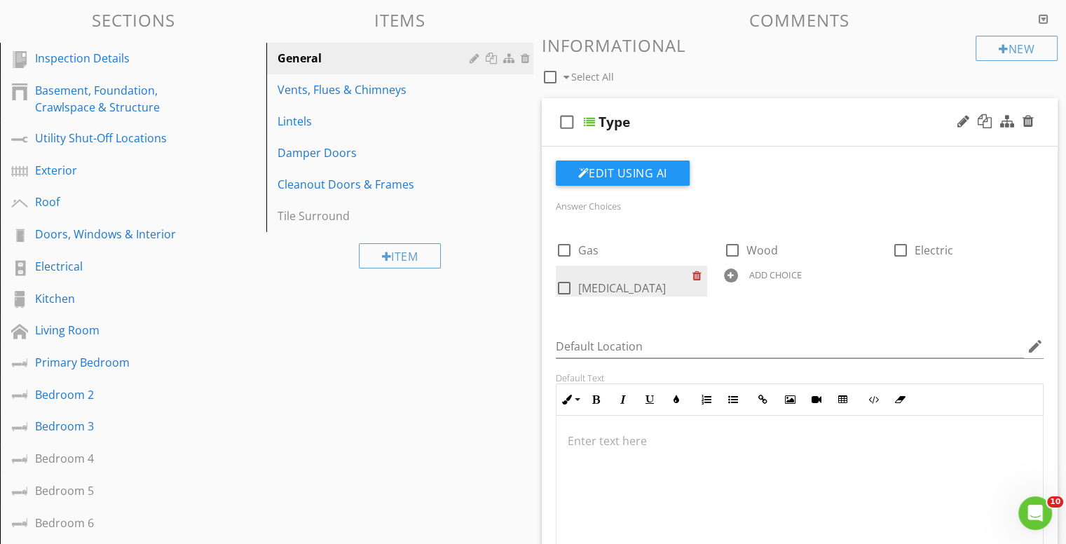
click at [696, 276] on div at bounding box center [700, 276] width 15 height 20
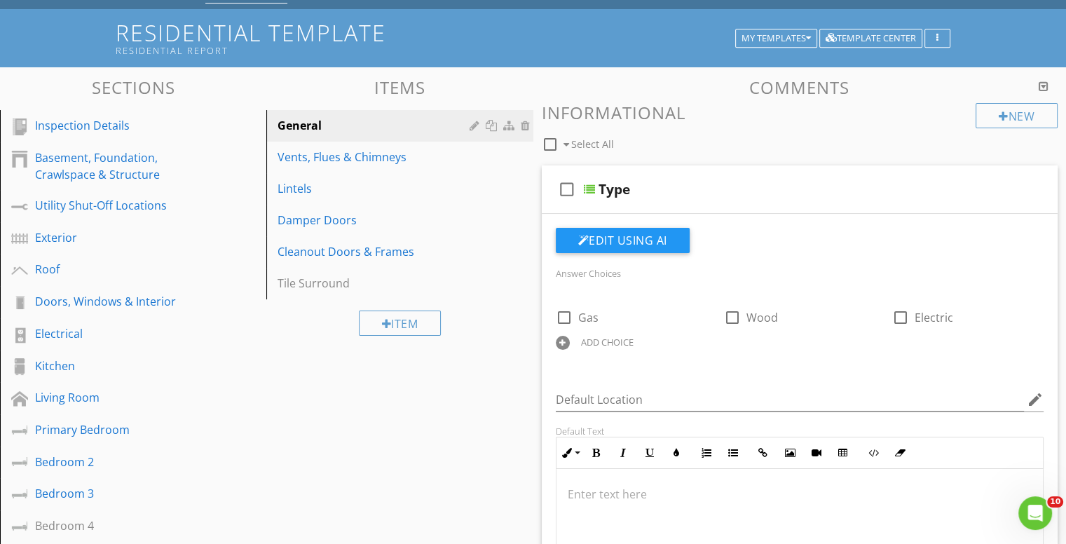
scroll to position [0, 0]
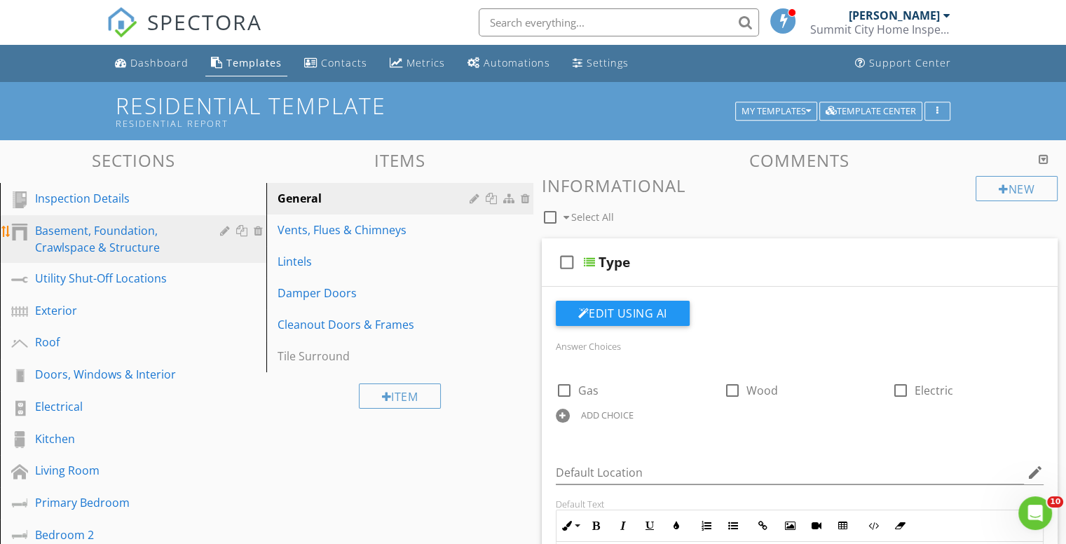
click at [100, 236] on div "Basement, Foundation, Crawlspace & Structure" at bounding box center [117, 239] width 165 height 34
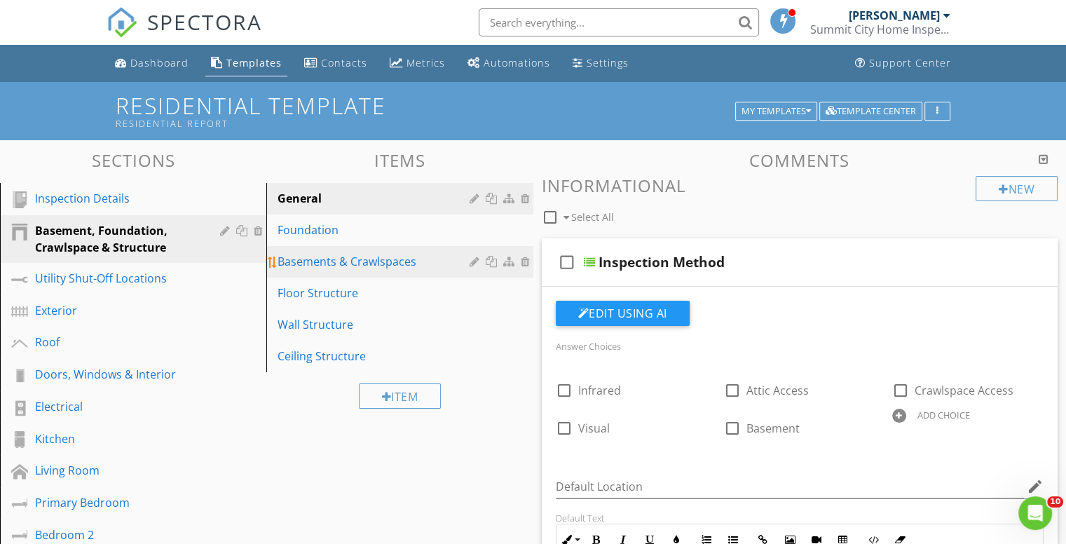
click at [336, 261] on div "Basements & Crawlspaces" at bounding box center [376, 261] width 196 height 17
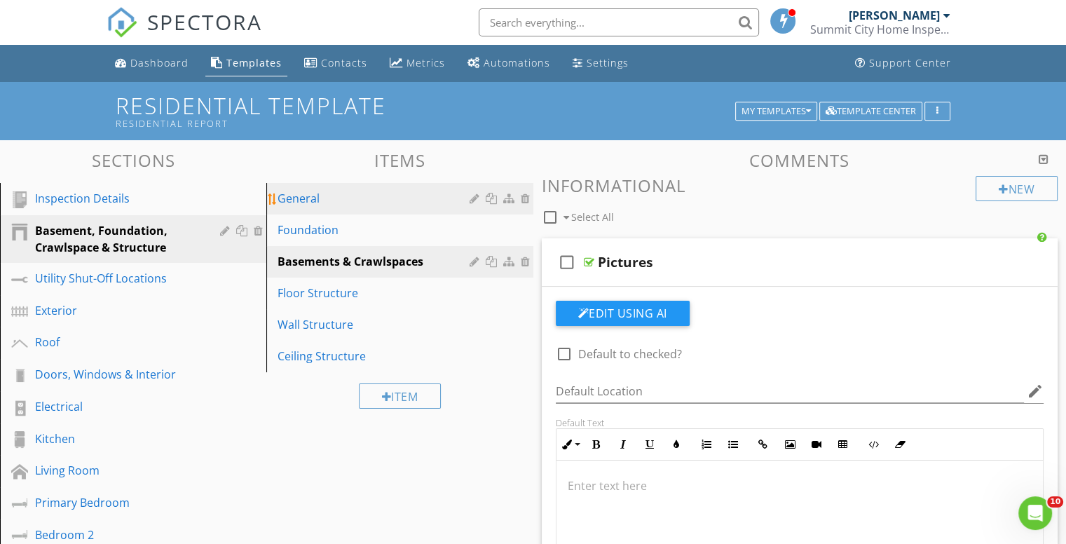
click at [325, 196] on div "General" at bounding box center [376, 198] width 196 height 17
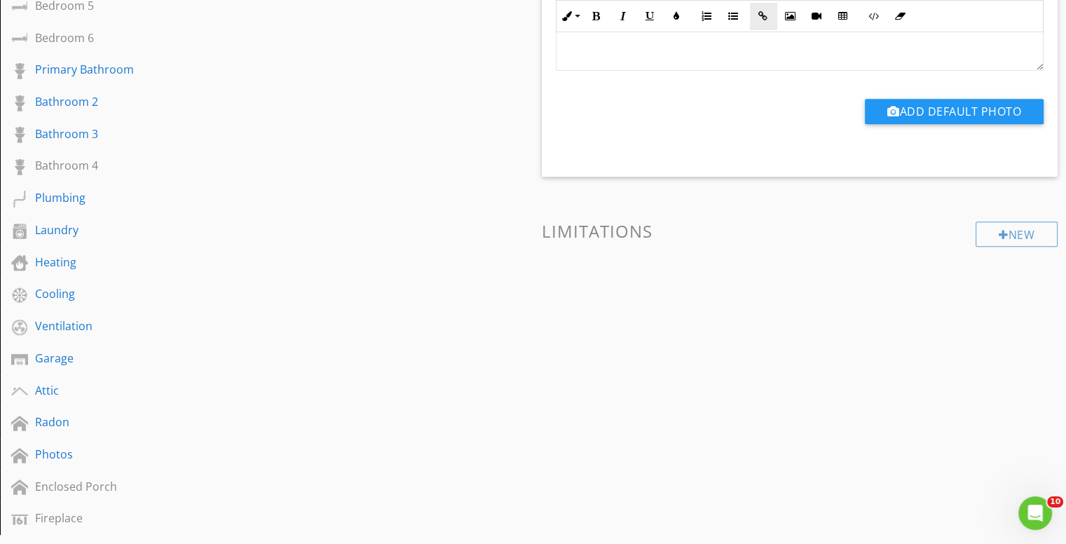
scroll to position [631, 0]
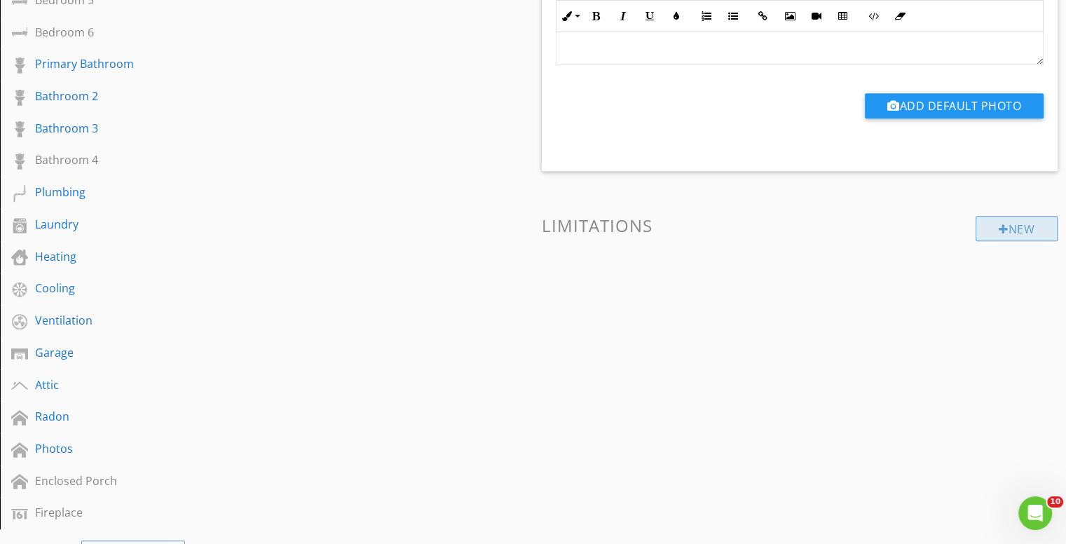
click at [1010, 228] on div "New" at bounding box center [1017, 228] width 82 height 25
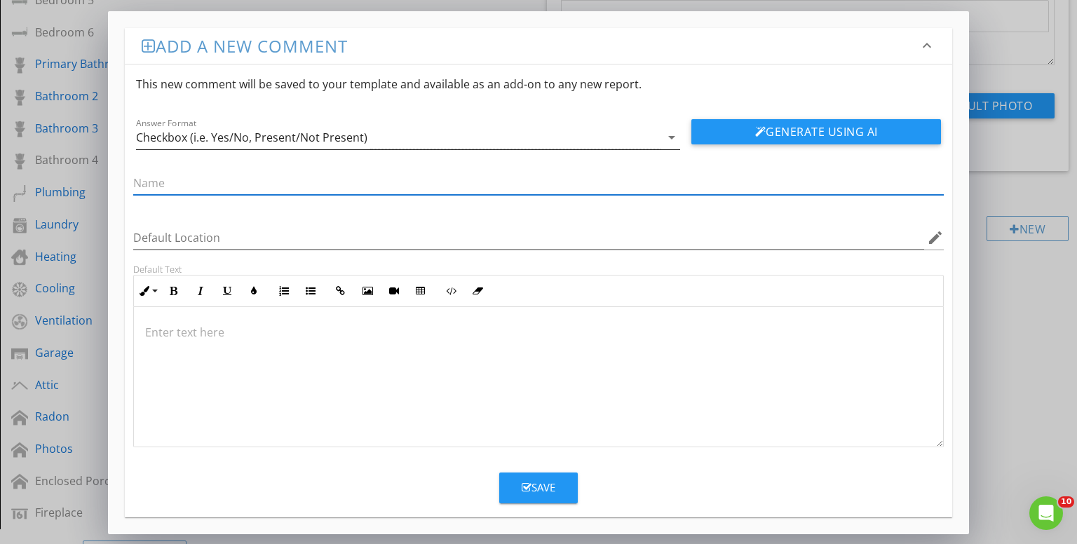
click at [421, 135] on div "Checkbox (i.e. Yes/No, Present/Not Present)" at bounding box center [398, 137] width 525 height 23
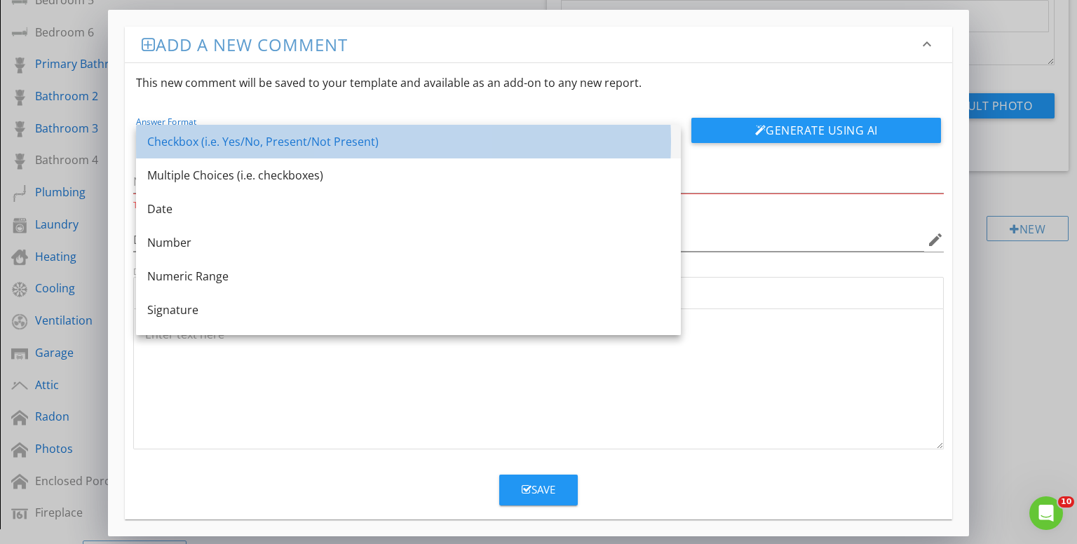
click at [182, 142] on div "Checkbox (i.e. Yes/No, Present/Not Present)" at bounding box center [408, 141] width 522 height 17
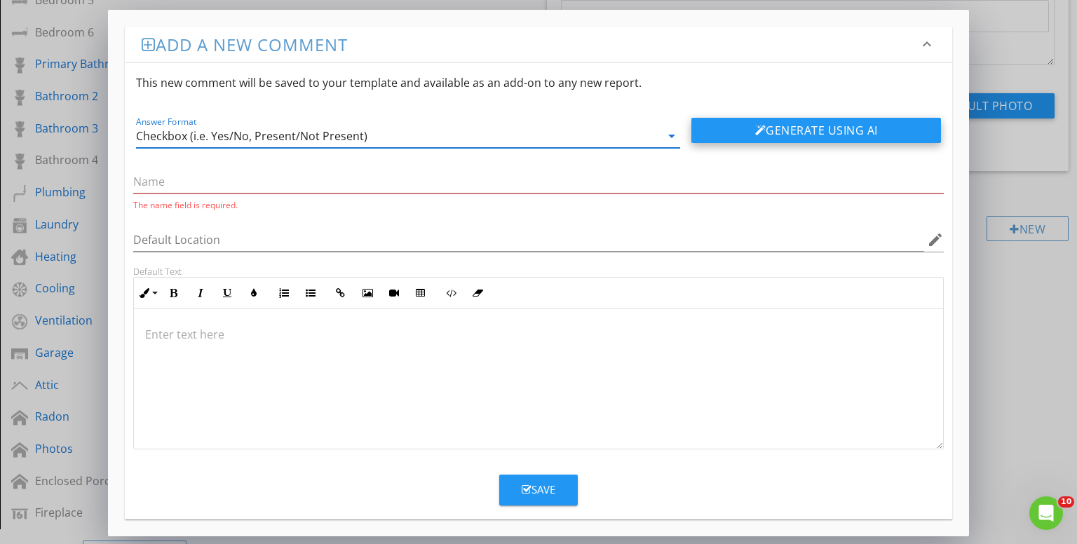
click at [796, 133] on button "Generate Using AI" at bounding box center [816, 130] width 250 height 25
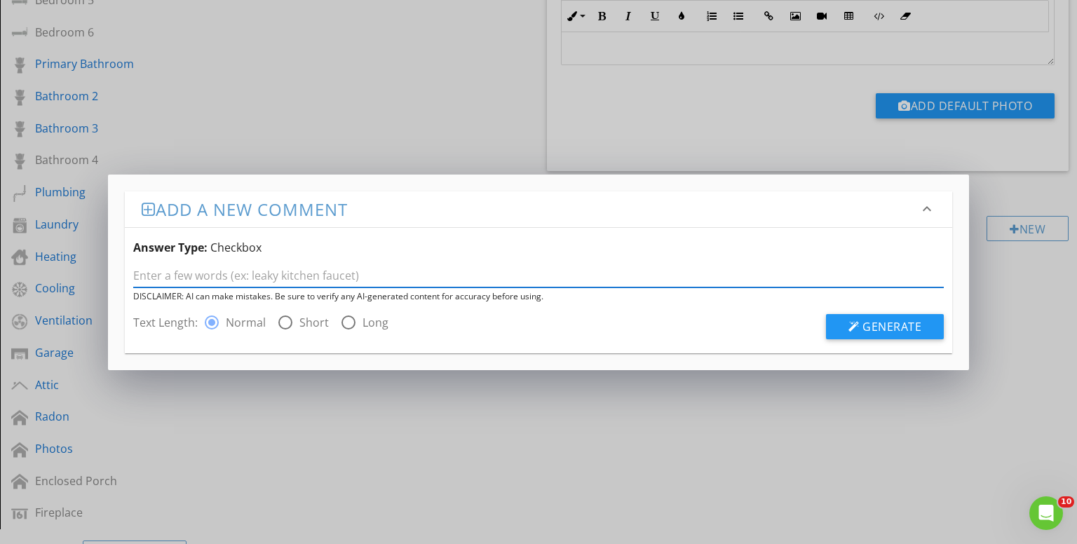
click at [252, 278] on input "text" at bounding box center [538, 275] width 811 height 23
drag, startPoint x: 191, startPoint y: 264, endPoint x: 230, endPoint y: 279, distance: 41.5
click at [230, 279] on input "Inspection" at bounding box center [538, 275] width 811 height 23
type input "Inspection limited crawlspace access to small"
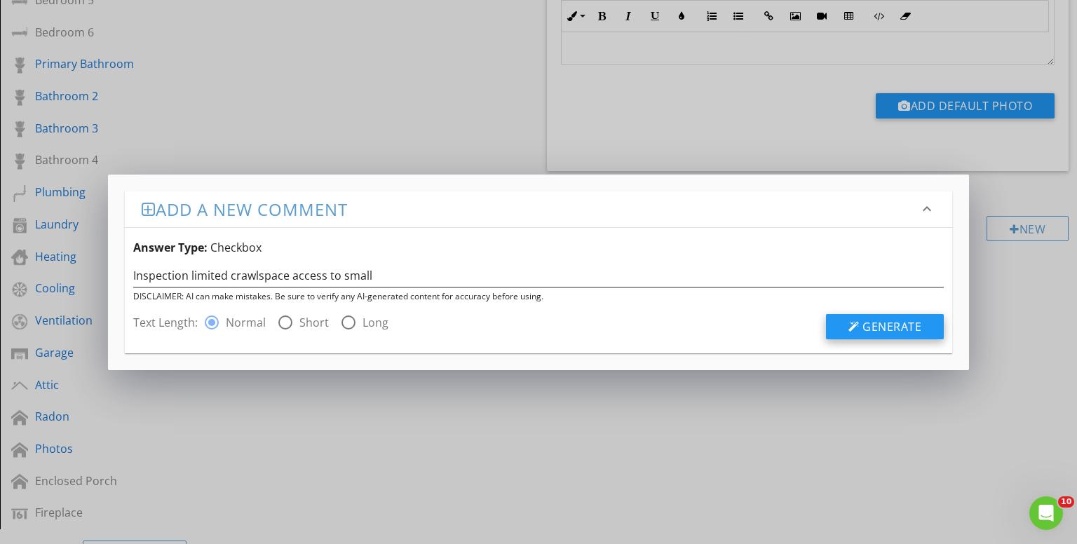
click at [892, 320] on span "Generate" at bounding box center [891, 326] width 59 height 15
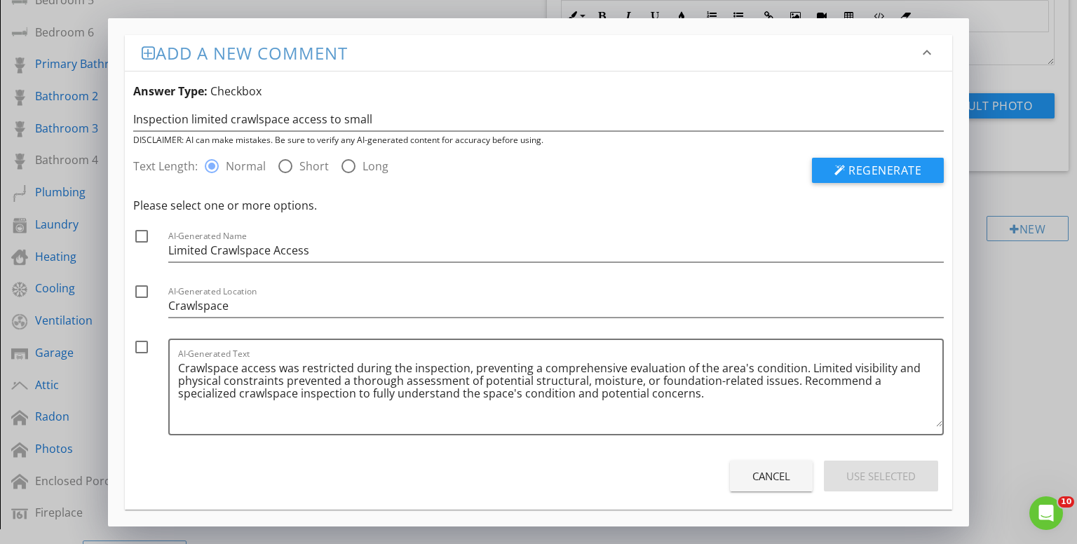
drag, startPoint x: 149, startPoint y: 231, endPoint x: 143, endPoint y: 238, distance: 9.0
click at [143, 235] on div at bounding box center [142, 236] width 24 height 24
checkbox input "true"
click at [146, 286] on div at bounding box center [142, 292] width 24 height 24
checkbox input "true"
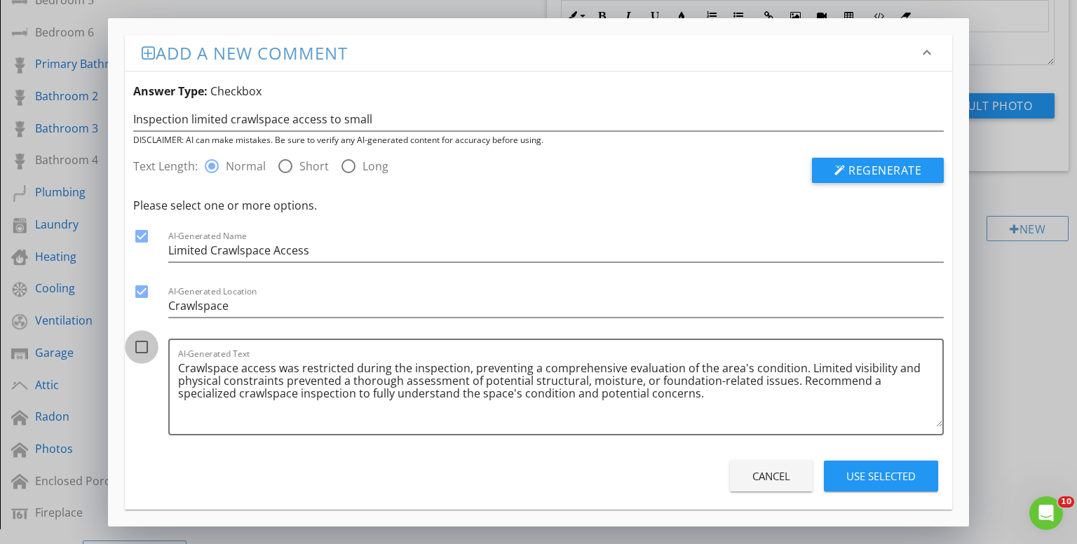
click at [137, 348] on div at bounding box center [142, 347] width 24 height 24
checkbox input "true"
click at [889, 473] on div "Use Selected" at bounding box center [880, 476] width 69 height 16
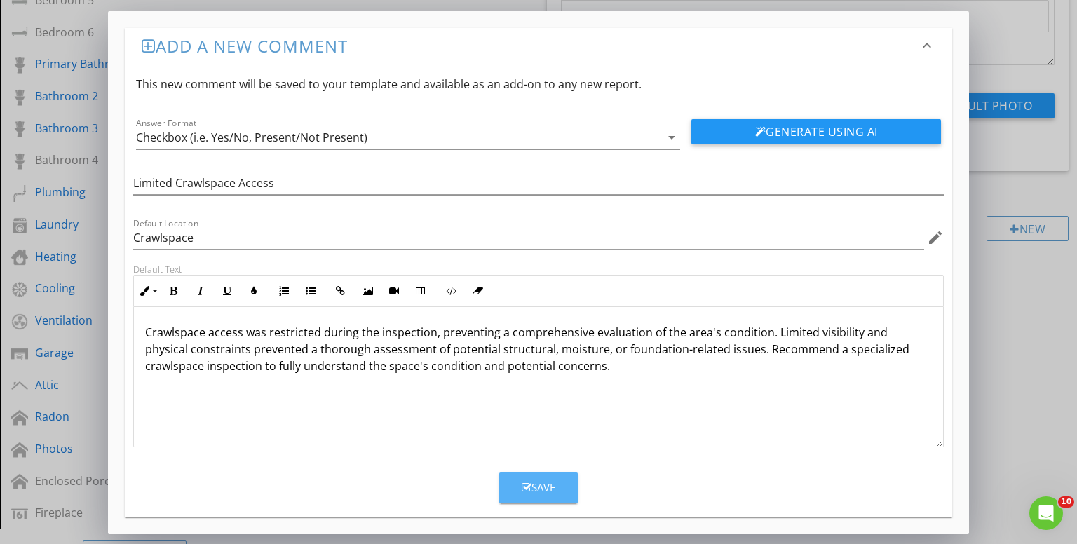
click at [538, 482] on div "Save" at bounding box center [539, 488] width 34 height 16
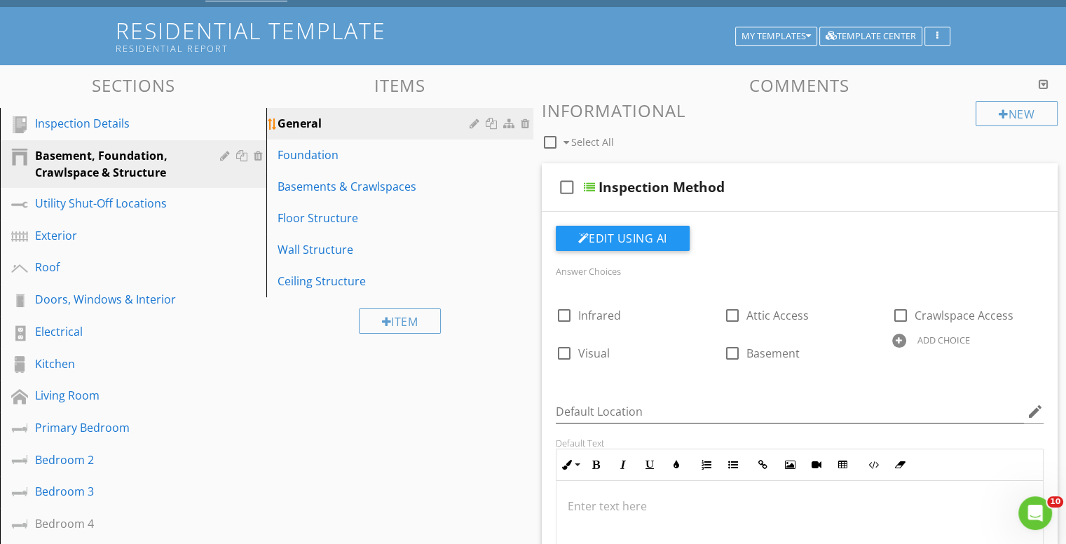
scroll to position [0, 0]
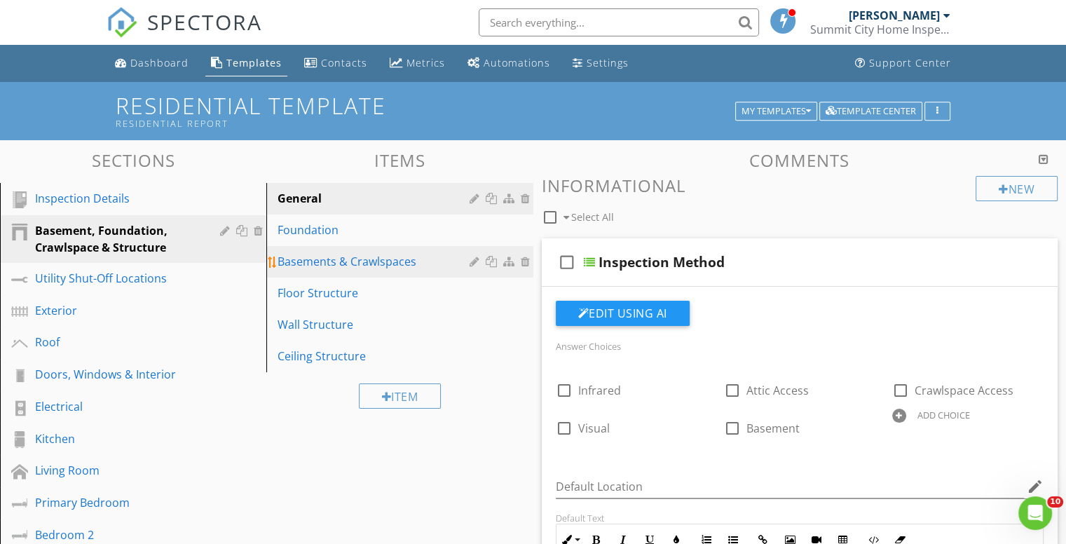
click at [325, 259] on div "Basements & Crawlspaces" at bounding box center [376, 261] width 196 height 17
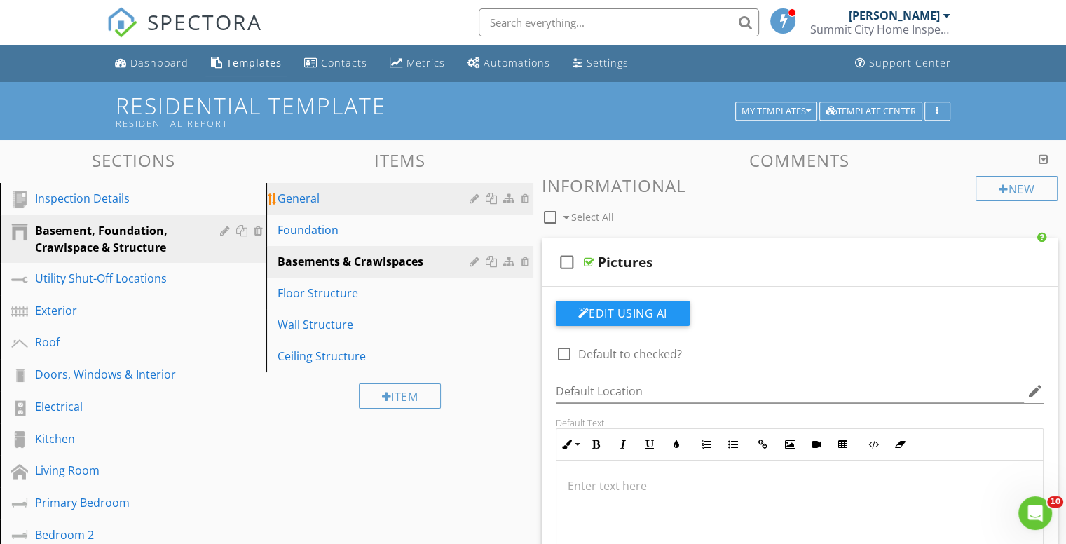
click at [347, 196] on div "General" at bounding box center [376, 198] width 196 height 17
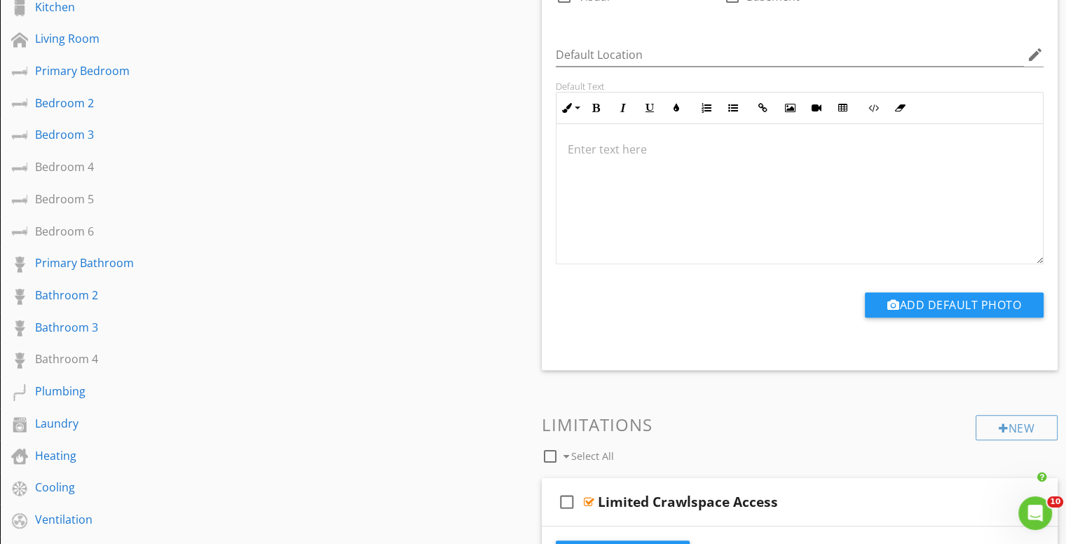
scroll to position [351, 0]
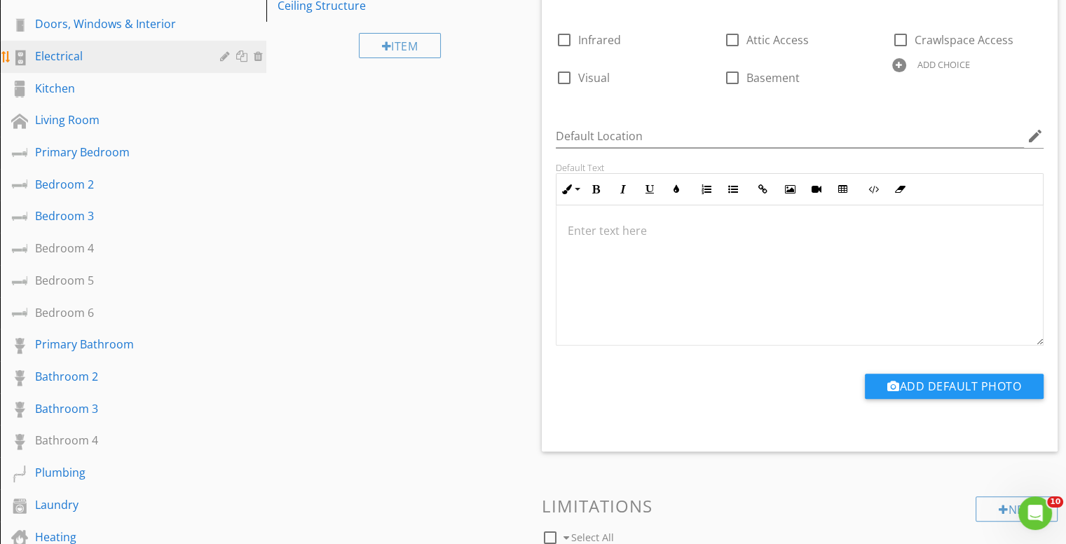
click at [51, 57] on div "Electrical" at bounding box center [117, 56] width 165 height 17
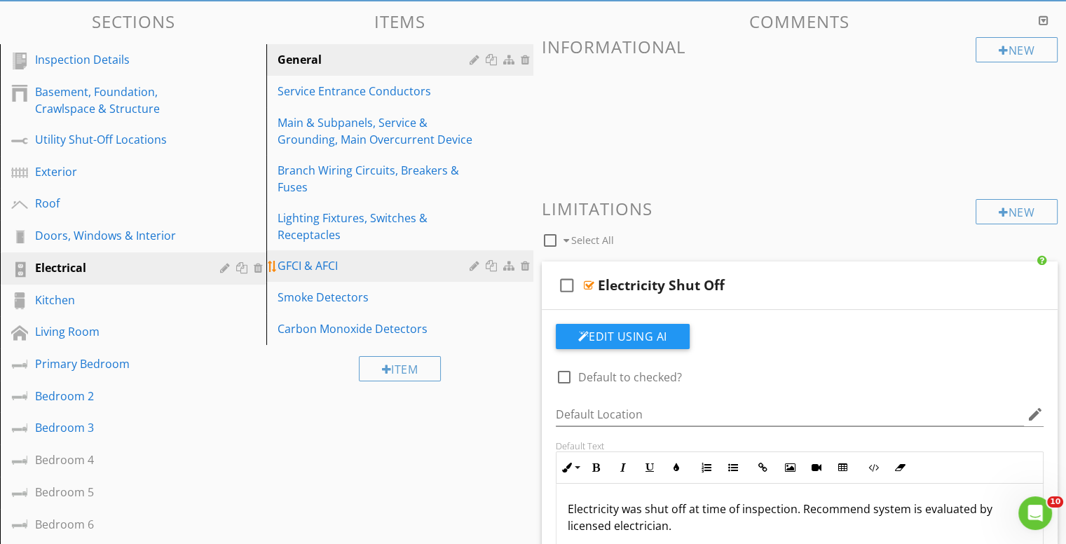
scroll to position [70, 0]
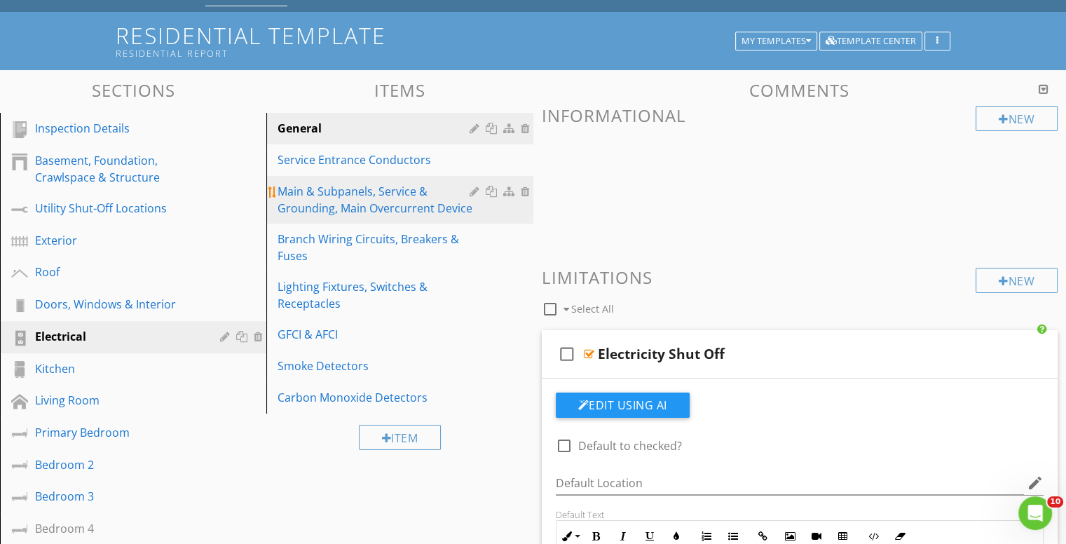
click at [355, 200] on div "Main & Subpanels, Service & Grounding, Main Overcurrent Device" at bounding box center [376, 200] width 196 height 34
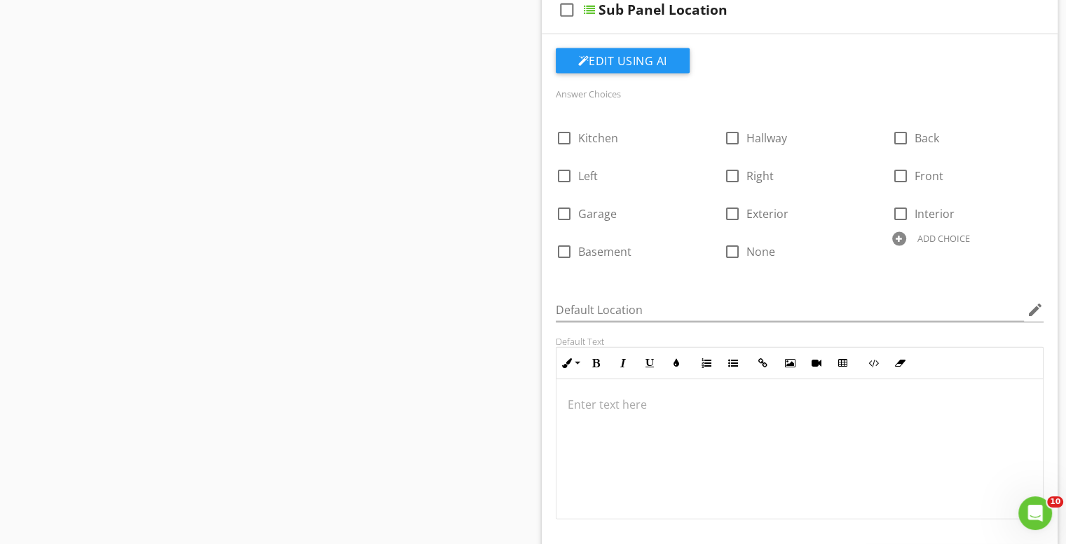
scroll to position [3435, 0]
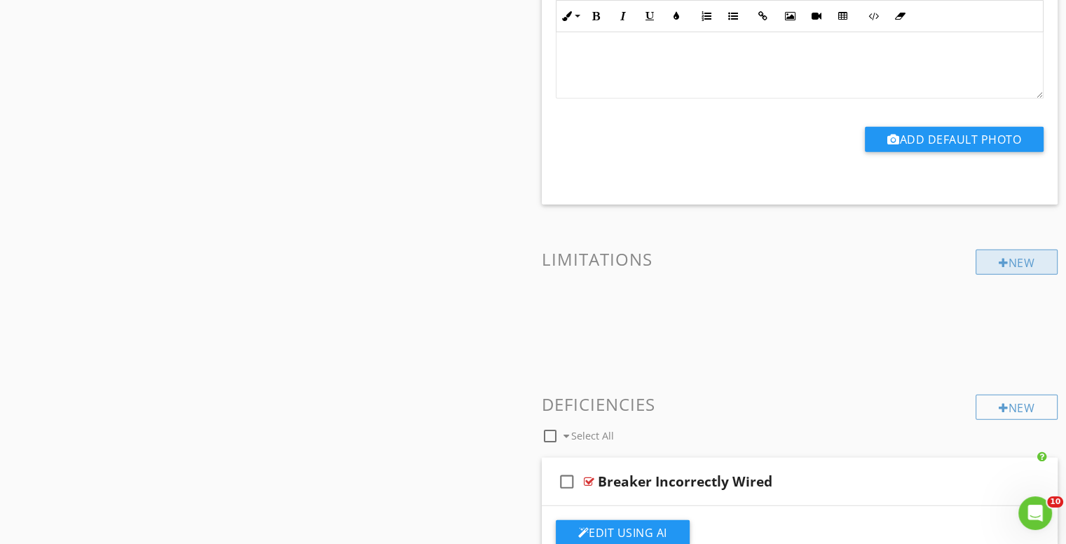
click at [1006, 250] on div "New" at bounding box center [1017, 262] width 82 height 25
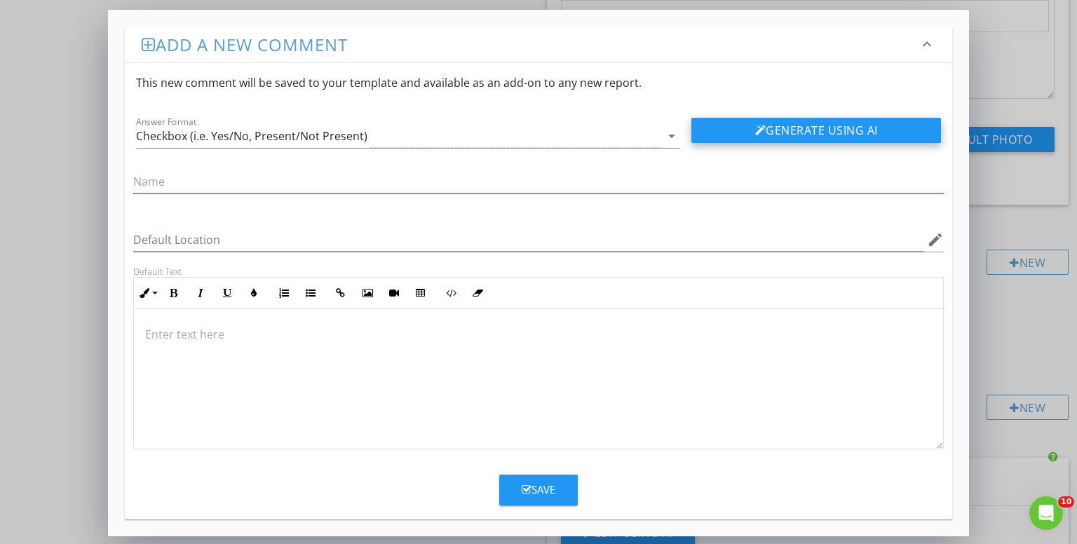
click at [796, 130] on button "Generate Using AI" at bounding box center [816, 130] width 250 height 25
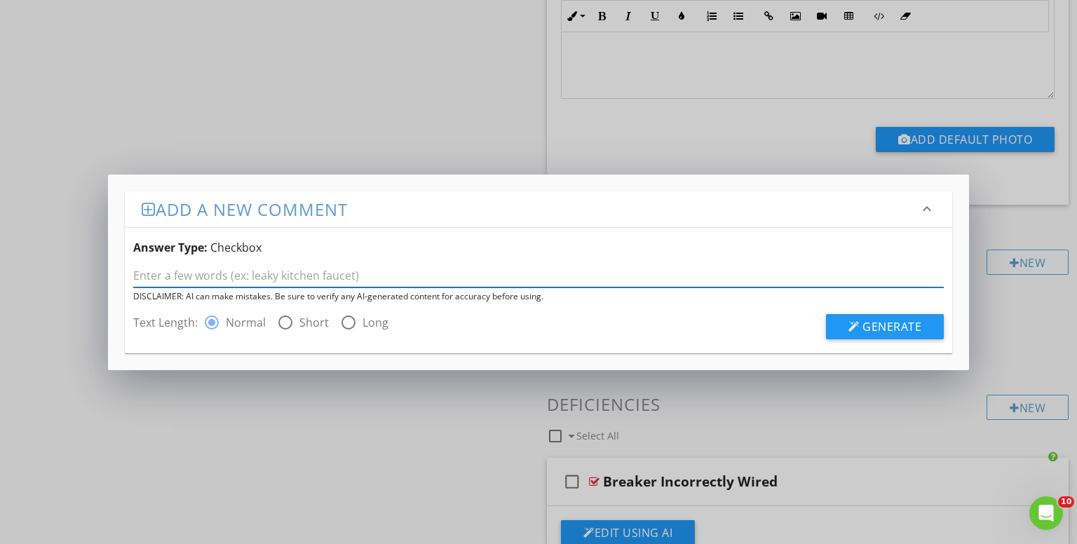
click at [348, 275] on input "text" at bounding box center [538, 275] width 811 height 23
click at [142, 274] on input "accsess" at bounding box center [538, 275] width 811 height 23
click at [172, 276] on input "acsess" at bounding box center [538, 275] width 811 height 23
type input "a"
click at [362, 270] on input "accsess to breaker panel limited due to home owners property" at bounding box center [538, 275] width 811 height 23
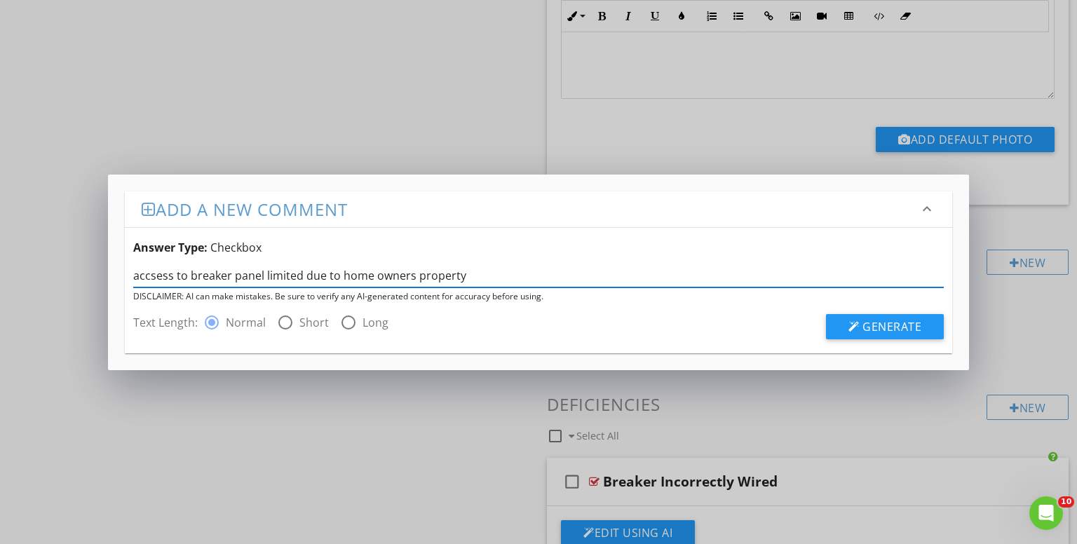
click at [409, 276] on input "accsess to breaker panel limited due to home owners property" at bounding box center [538, 275] width 811 height 23
click at [409, 278] on input "accsess to breaker panel limited due to home owners property" at bounding box center [538, 275] width 811 height 23
click at [411, 278] on input "accsess to breaker panel limited due to home owners property" at bounding box center [538, 275] width 811 height 23
click at [158, 277] on input "accsess to breaker panel limited due to home owners personel property" at bounding box center [538, 275] width 811 height 23
click at [426, 278] on input "access to breaker panel limited due to home owners personel property" at bounding box center [538, 275] width 811 height 23
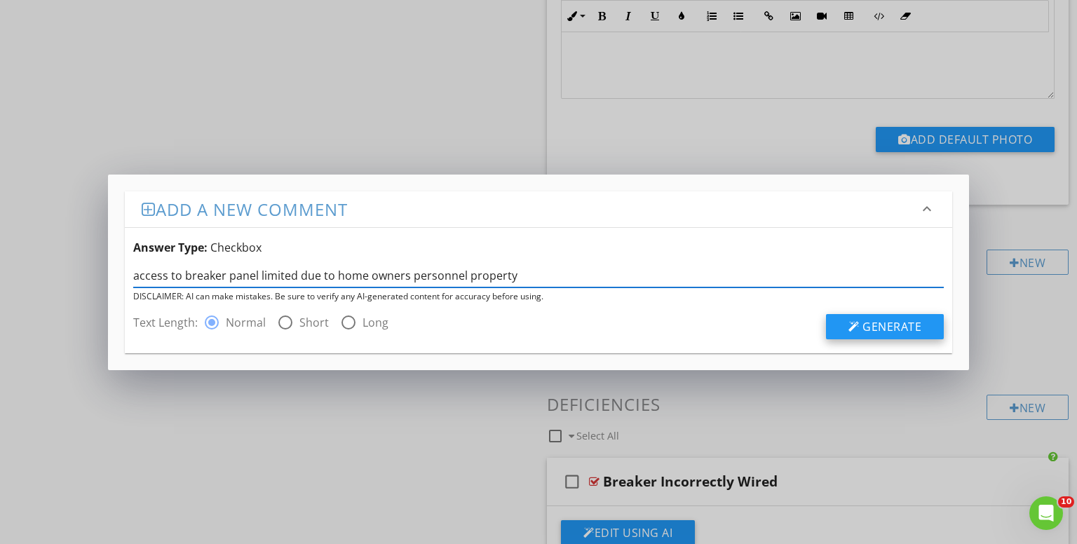
type input "access to breaker panel limited due to home owners personnel property"
click at [873, 324] on span "Generate" at bounding box center [891, 326] width 59 height 15
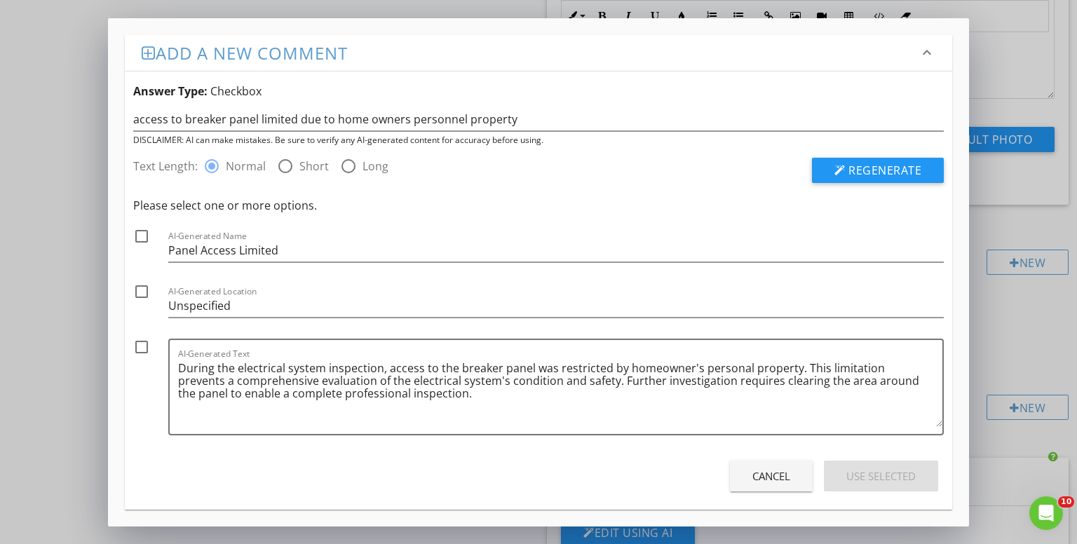
click at [138, 231] on div at bounding box center [142, 236] width 24 height 24
checkbox input "true"
click at [143, 347] on div at bounding box center [142, 347] width 24 height 24
checkbox input "true"
click at [883, 475] on div "Use Selected" at bounding box center [880, 476] width 69 height 16
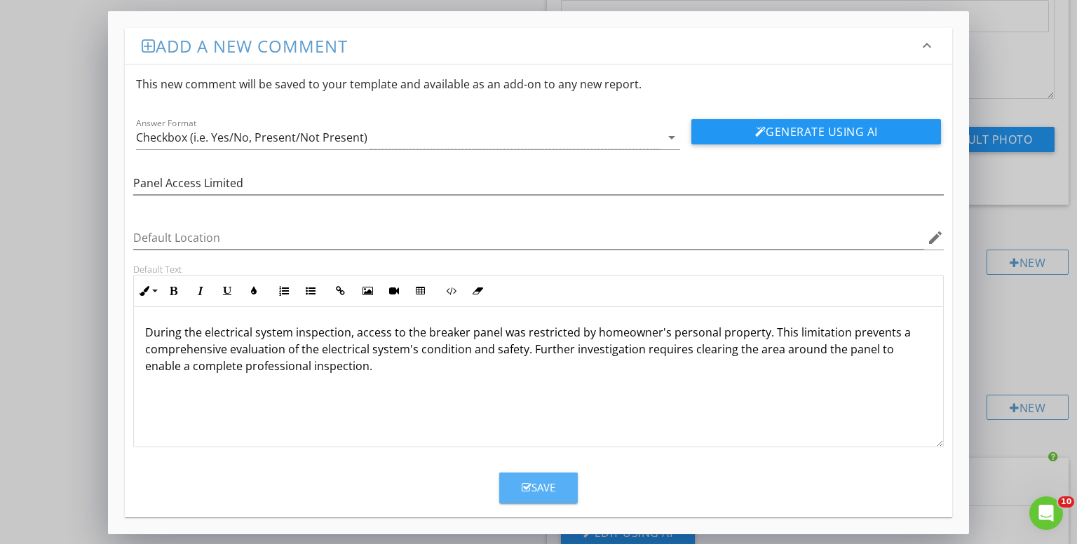
click at [536, 493] on div "Save" at bounding box center [539, 488] width 34 height 16
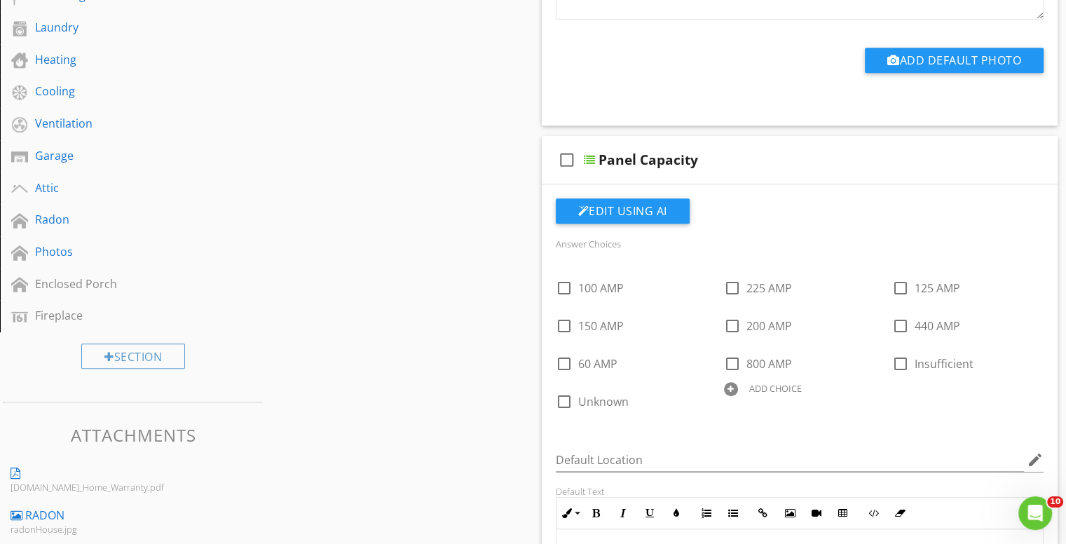
scroll to position [841, 0]
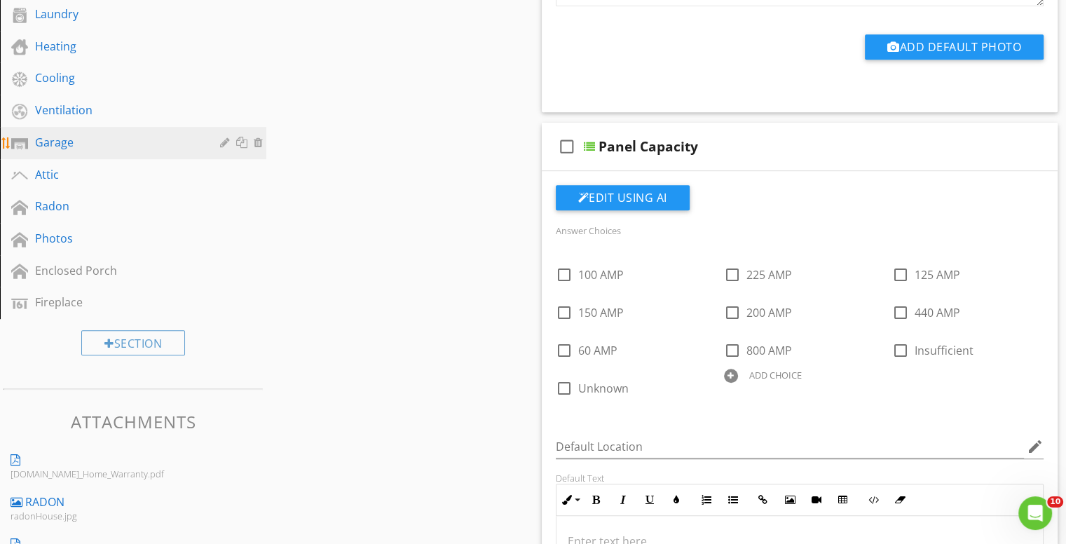
click at [103, 140] on div "Garage" at bounding box center [117, 142] width 165 height 17
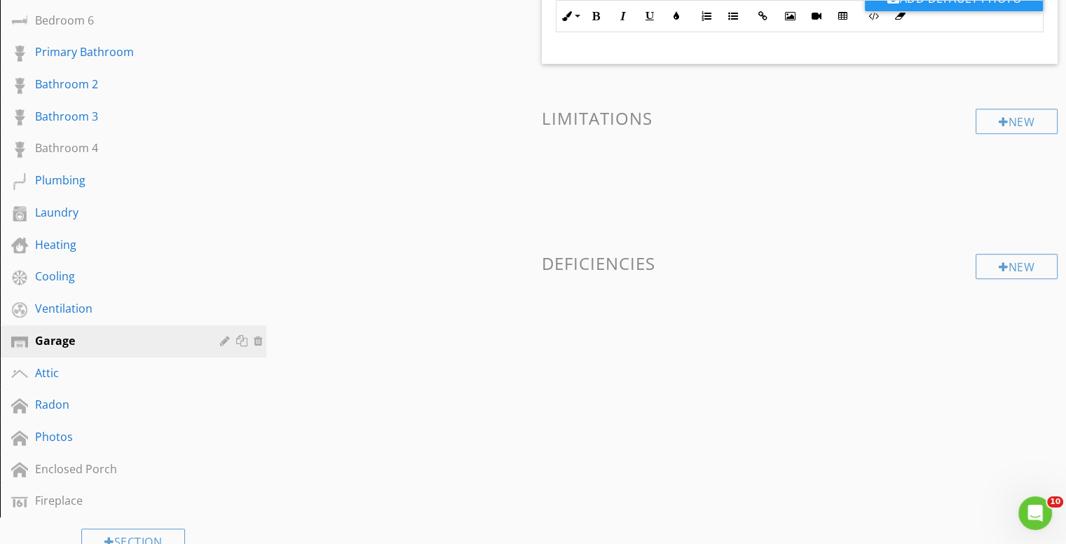
scroll to position [701, 0]
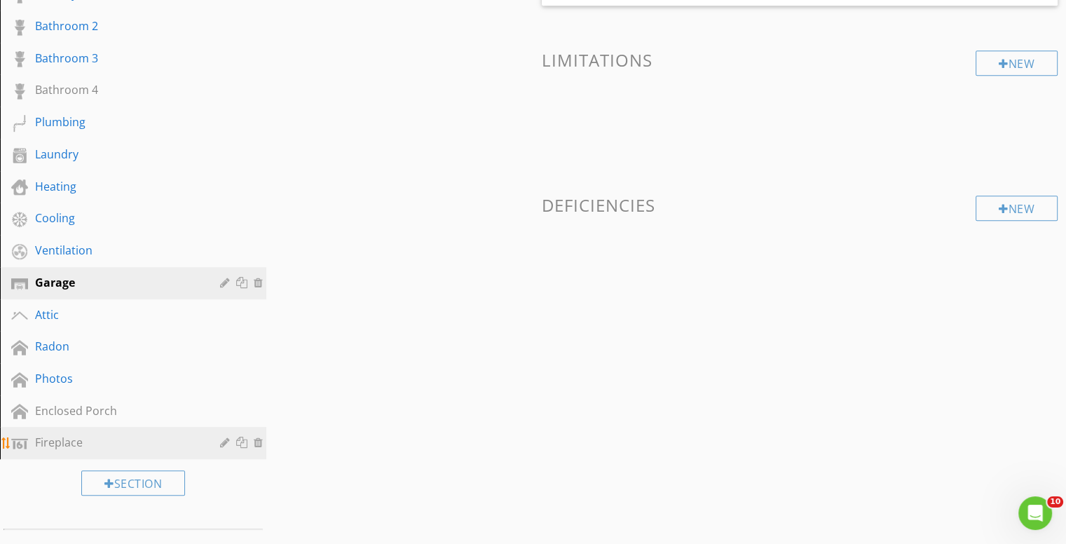
click at [69, 436] on div "Fireplace" at bounding box center [117, 442] width 165 height 17
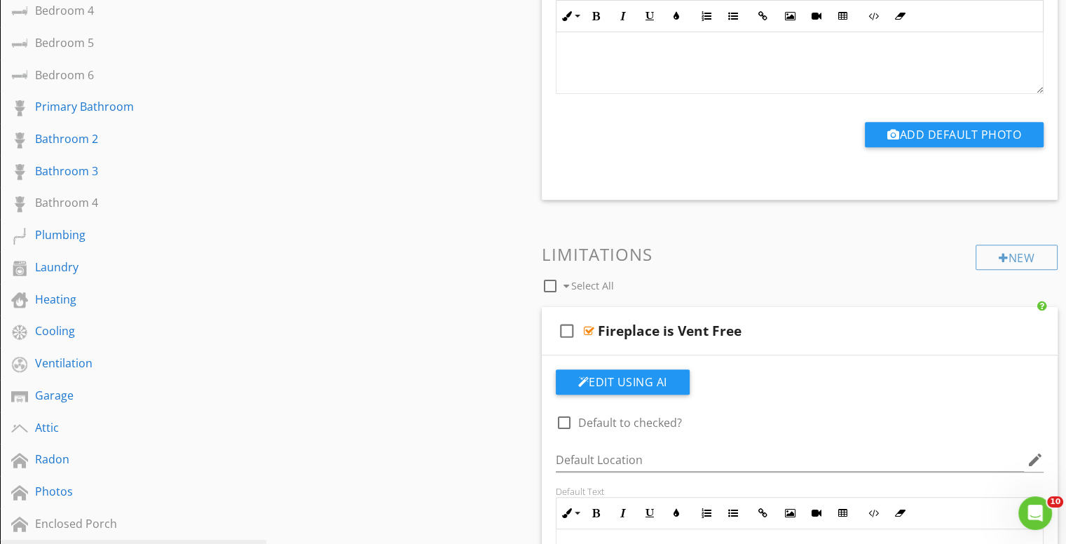
scroll to position [561, 0]
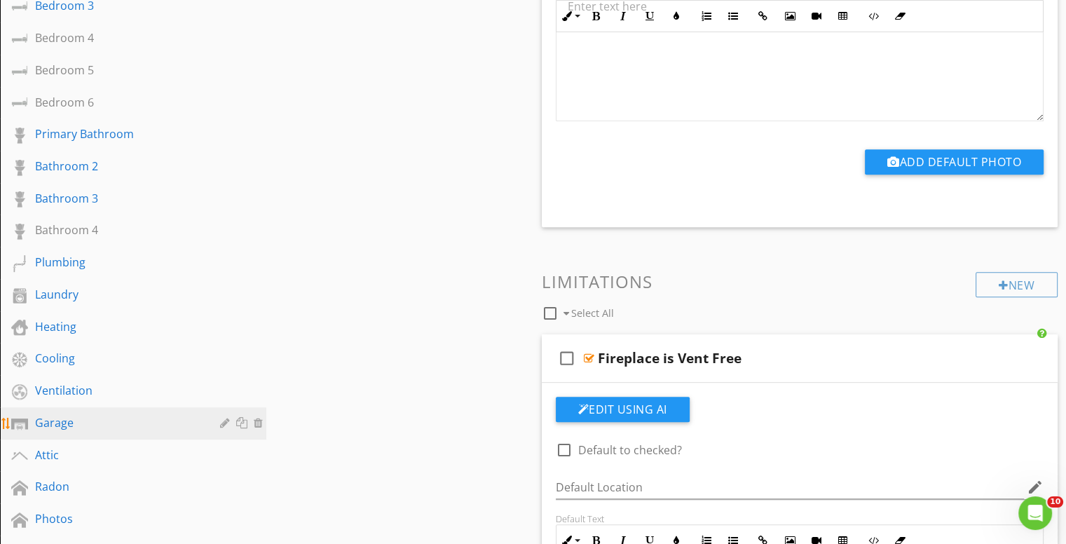
click at [59, 419] on div "Garage" at bounding box center [117, 422] width 165 height 17
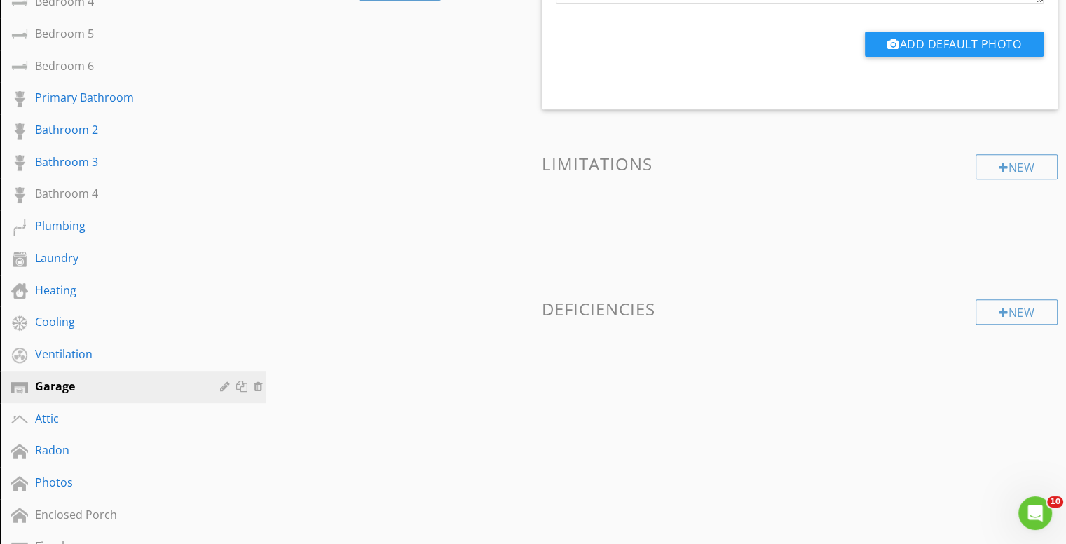
scroll to position [631, 0]
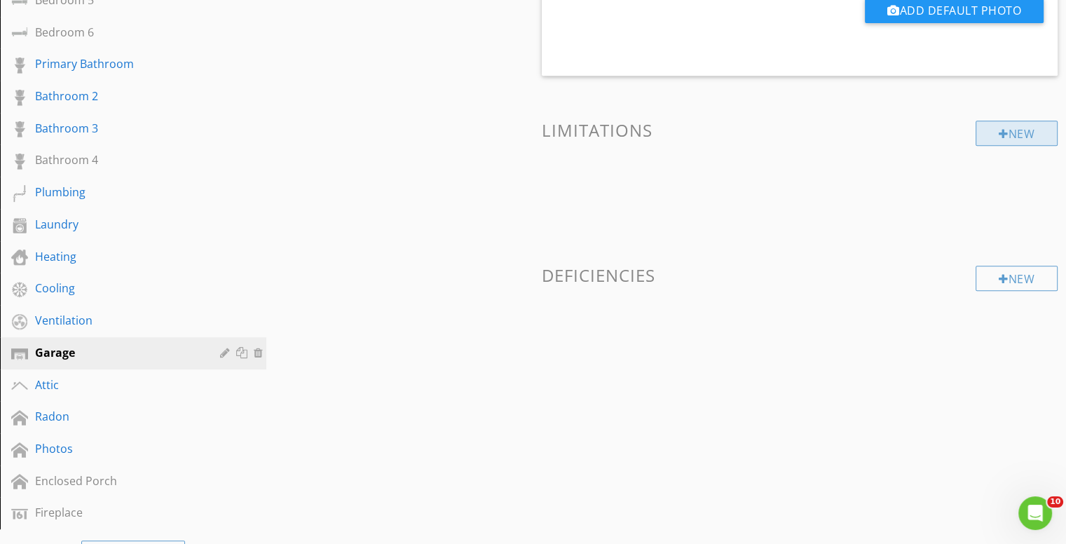
click at [999, 130] on div at bounding box center [1004, 133] width 10 height 11
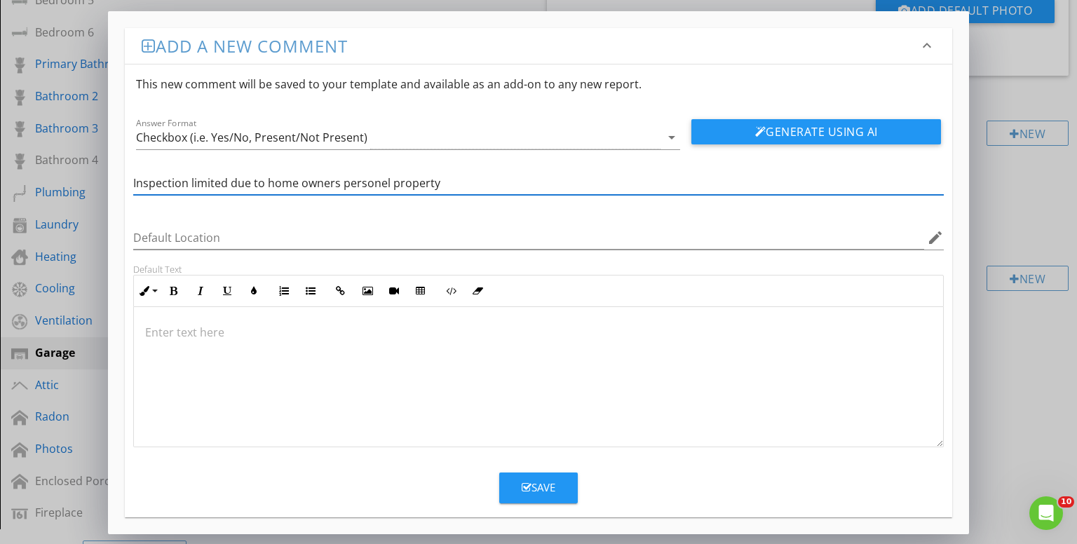
click at [377, 177] on input "Inspection limited due to home owners personel property" at bounding box center [538, 183] width 811 height 23
type input "Inspection limited due to home owners personnel property"
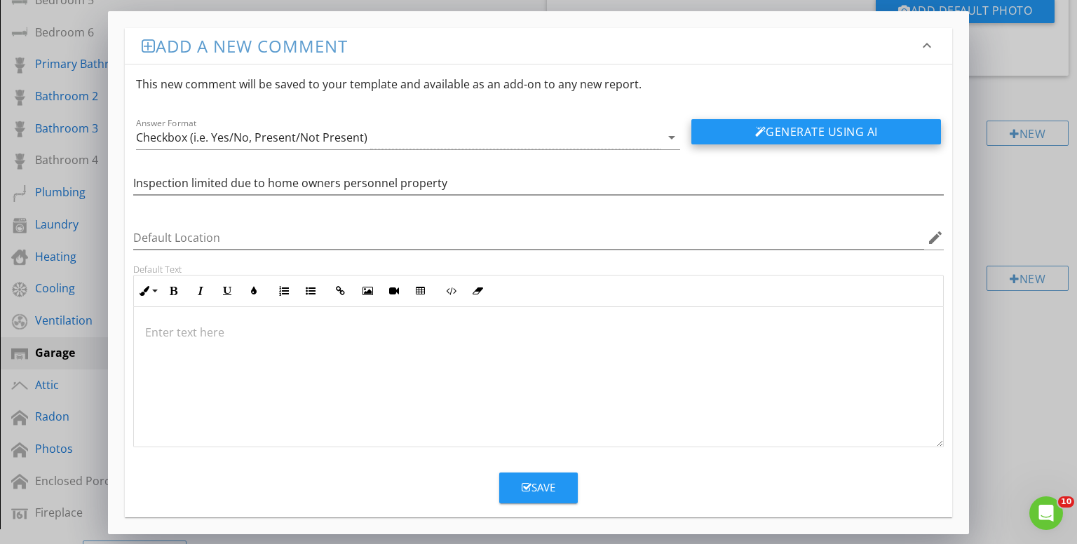
click at [816, 131] on button "Generate Using AI" at bounding box center [816, 131] width 250 height 25
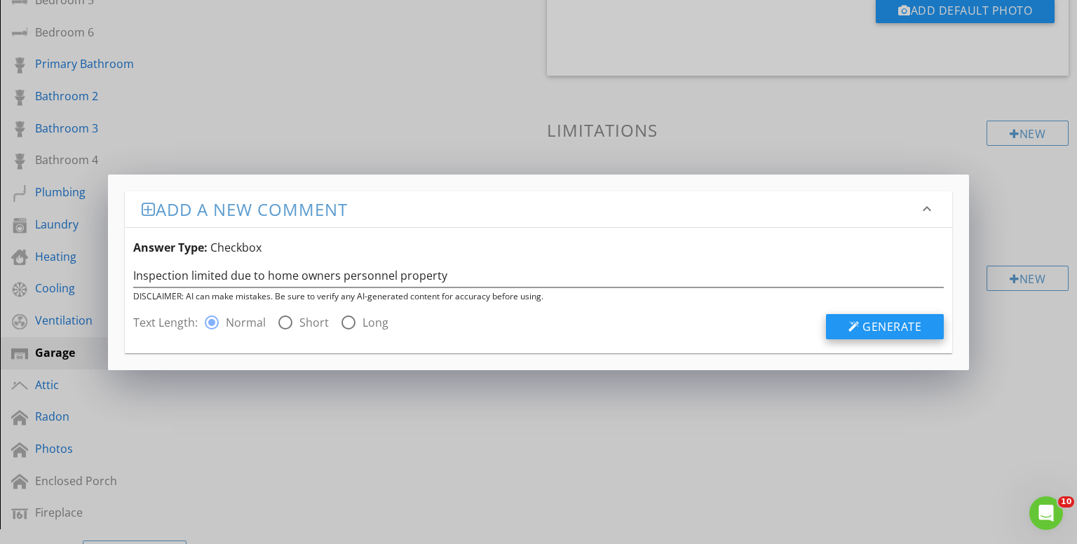
click at [895, 326] on span "Generate" at bounding box center [891, 326] width 59 height 15
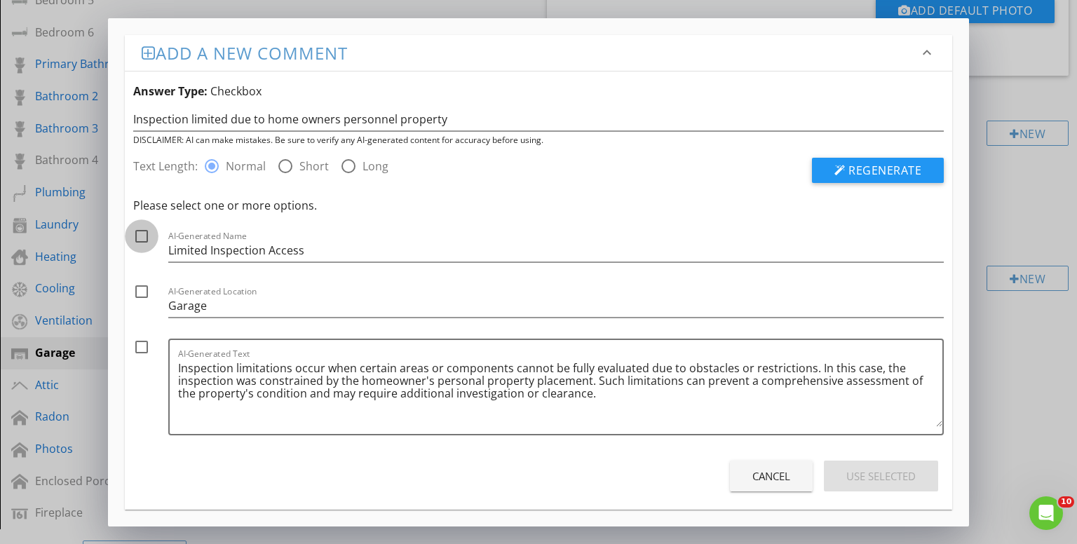
drag, startPoint x: 144, startPoint y: 236, endPoint x: 142, endPoint y: 245, distance: 8.5
click at [143, 236] on div at bounding box center [142, 236] width 24 height 24
checkbox input "true"
click at [137, 291] on div at bounding box center [142, 292] width 24 height 24
checkbox input "true"
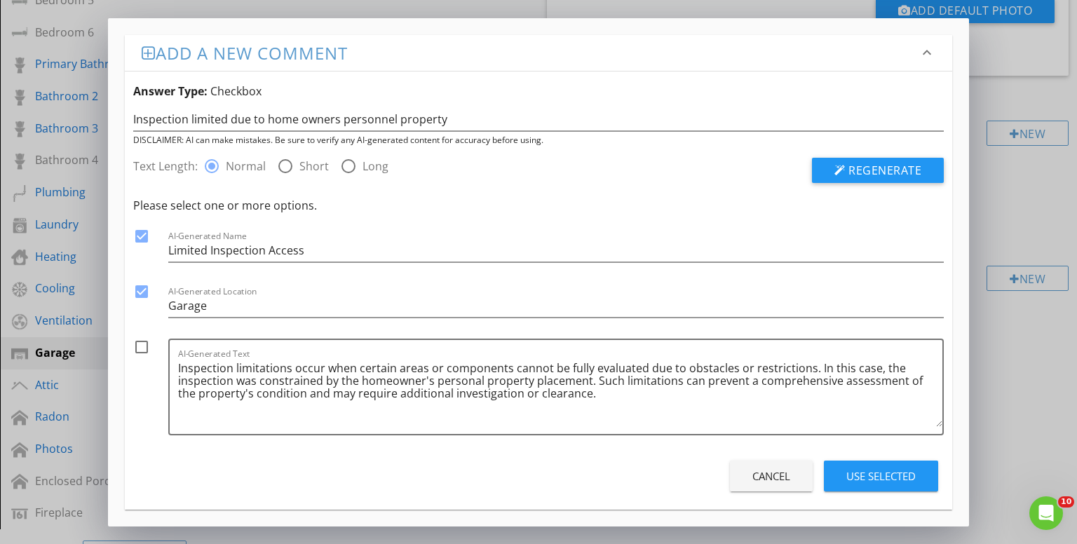
click at [144, 345] on div at bounding box center [142, 347] width 24 height 24
checkbox input "true"
click at [885, 476] on div "Use Selected" at bounding box center [880, 476] width 69 height 16
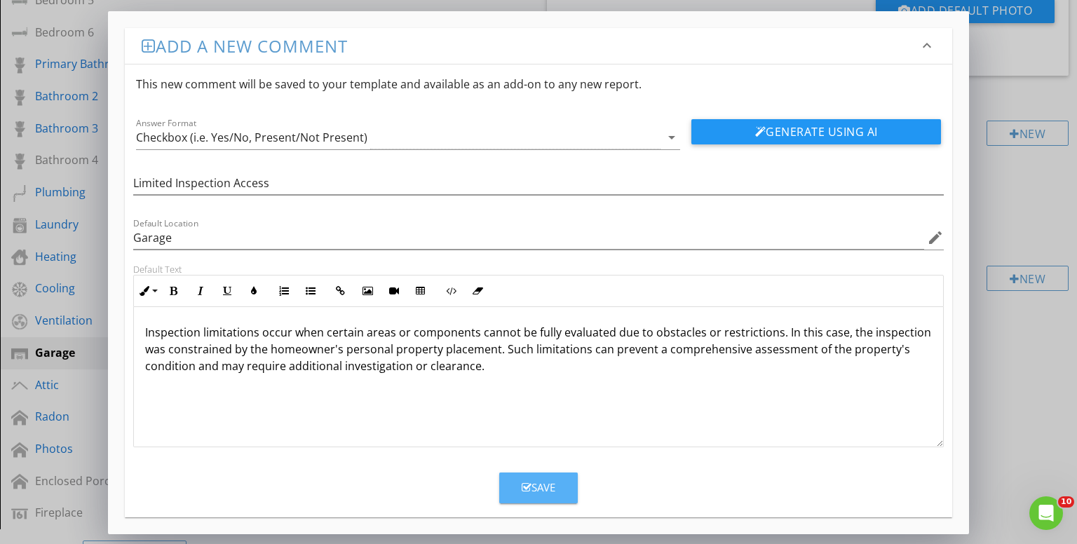
click at [545, 483] on div "Save" at bounding box center [539, 488] width 34 height 16
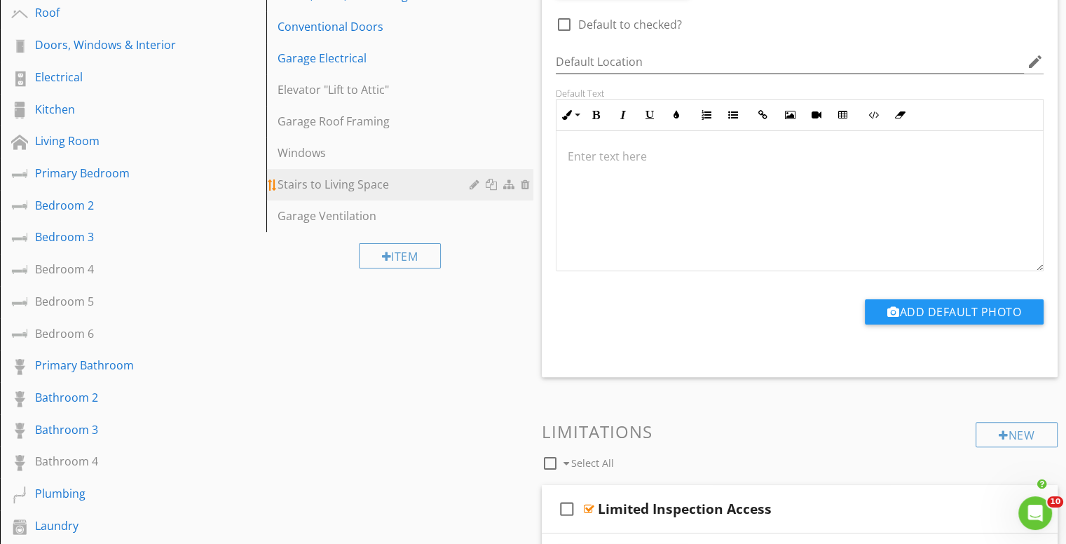
scroll to position [351, 0]
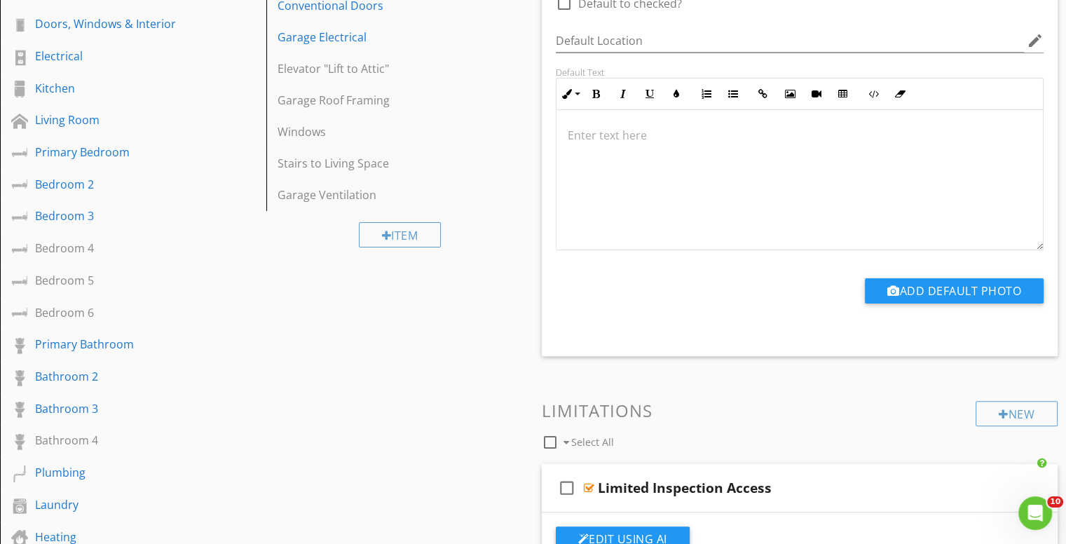
click at [437, 374] on div "Sections Inspection Details Basement, Foundation, Crawlspace & Structure Utilit…" at bounding box center [533, 525] width 1066 height 1470
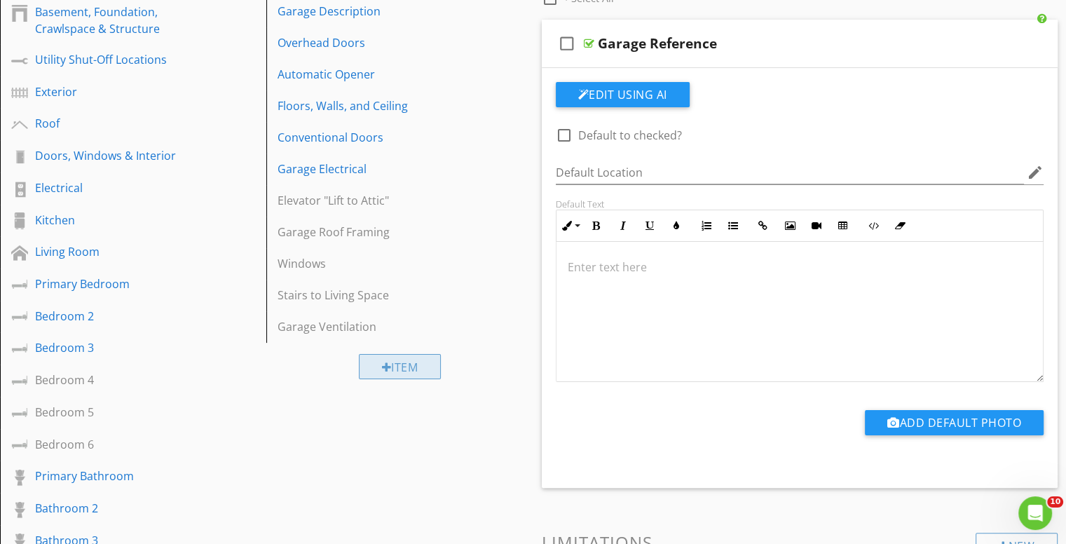
scroll to position [280, 0]
